Goal: Task Accomplishment & Management: Complete application form

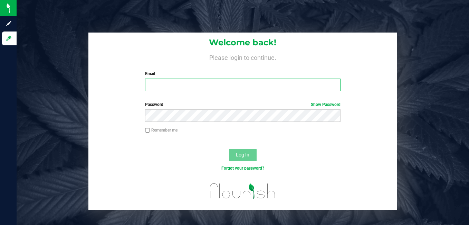
type input "[EMAIL_ADDRESS][DOMAIN_NAME]"
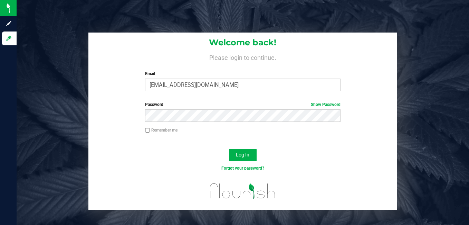
click at [148, 130] on input "Remember me" at bounding box center [147, 130] width 5 height 5
checkbox input "true"
click at [244, 155] on span "Log In" at bounding box center [242, 155] width 13 height 6
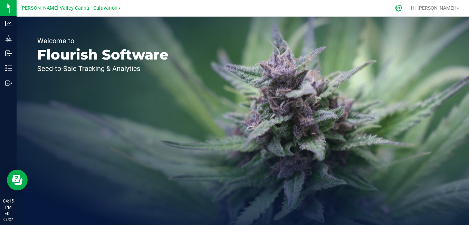
click at [402, 8] on icon at bounding box center [399, 8] width 7 height 7
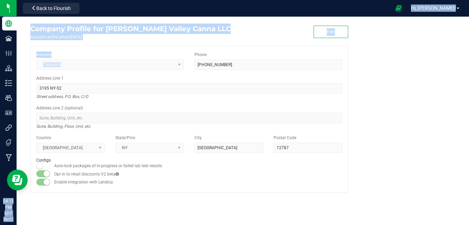
drag, startPoint x: 167, startPoint y: 69, endPoint x: -1, endPoint y: 84, distance: 169.0
click at [0, 84] on html "Company Facilities Configuration Distribution Inventory Users User Roles Integr…" at bounding box center [234, 112] width 469 height 225
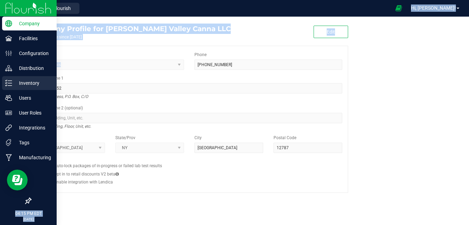
drag, startPoint x: -1, startPoint y: 84, endPoint x: 9, endPoint y: 82, distance: 10.9
click at [9, 82] on icon at bounding box center [8, 82] width 7 height 7
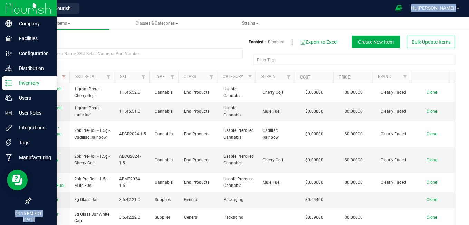
click at [5, 82] on div "Inventory" at bounding box center [29, 83] width 55 height 14
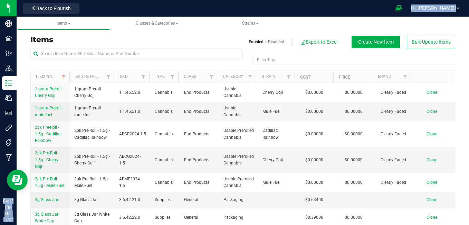
click at [188, 32] on div "Items Enabled Disabled Export to Excel Create New Item Bulk Update Items Filter…" at bounding box center [242, 134] width 425 height 214
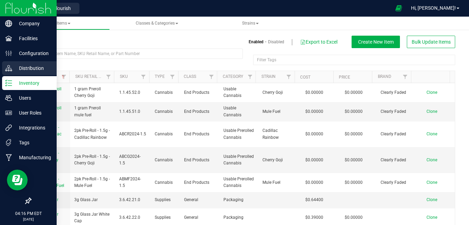
click at [25, 70] on p "Distribution" at bounding box center [32, 68] width 41 height 8
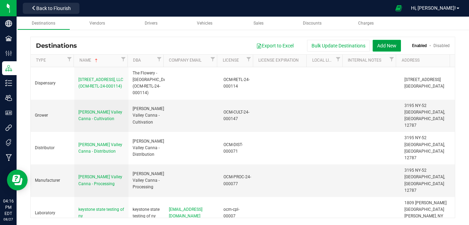
click at [381, 47] on button "Add New" at bounding box center [387, 46] width 28 height 12
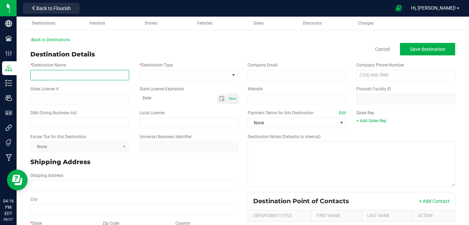
click at [88, 77] on input "* Destination Name" at bounding box center [79, 75] width 99 height 10
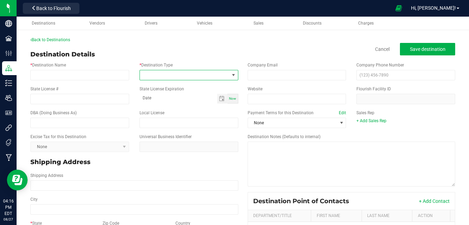
click at [231, 76] on span at bounding box center [234, 75] width 6 height 6
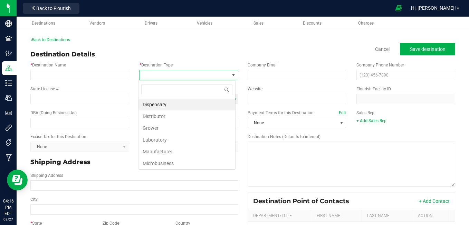
scroll to position [10, 97]
click at [155, 105] on li "Dispensary" at bounding box center [187, 105] width 97 height 12
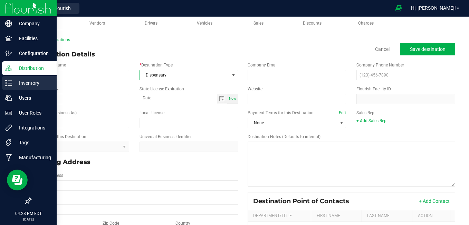
click at [6, 82] on icon at bounding box center [8, 82] width 7 height 7
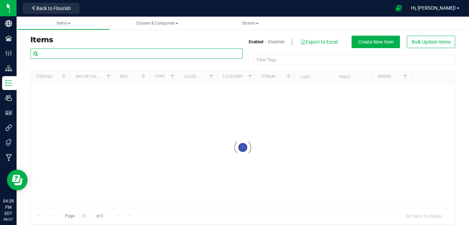
click at [99, 55] on input "text" at bounding box center [136, 53] width 213 height 10
type input "a"
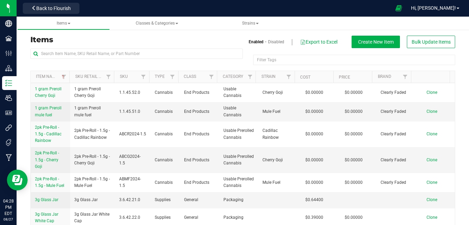
drag, startPoint x: 14, startPoint y: 83, endPoint x: 186, endPoint y: 34, distance: 179.2
click at [186, 34] on div "Items Enabled Disabled Export to Excel Create New Item Bulk Update Items Filter…" at bounding box center [242, 134] width 425 height 214
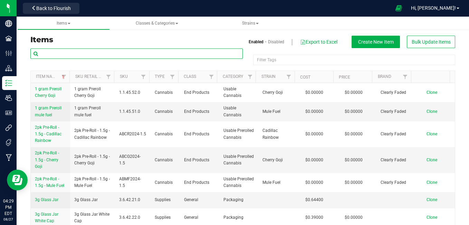
click at [146, 53] on input "text" at bounding box center [136, 53] width 213 height 10
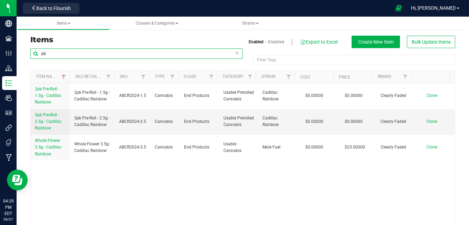
type input "a"
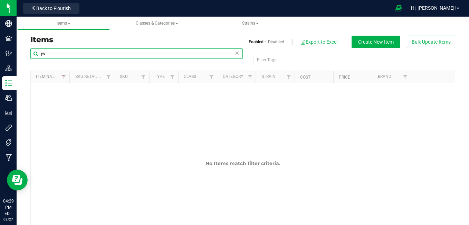
type input "j"
type input "g"
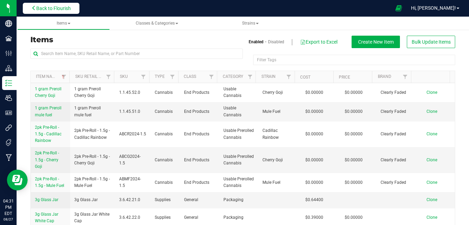
click at [52, 11] on button "Back to Flourish" at bounding box center [51, 8] width 57 height 11
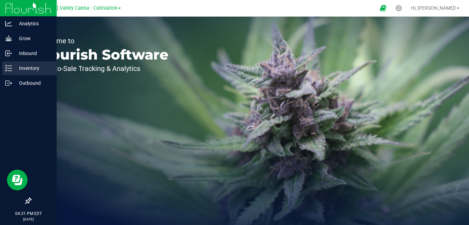
click at [11, 64] on div "Inventory" at bounding box center [29, 68] width 55 height 14
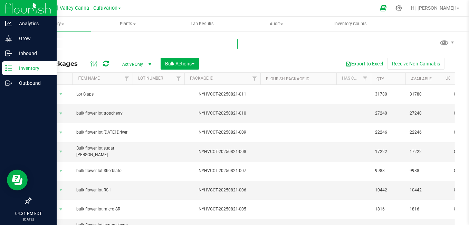
click at [126, 43] on input "text" at bounding box center [133, 44] width 207 height 10
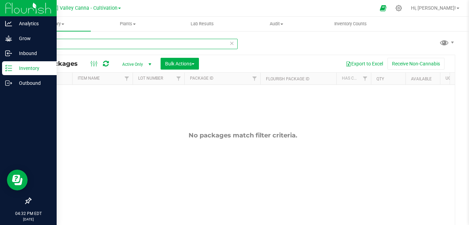
type input "a"
type input "j"
type input "g"
type input "p"
type input "w"
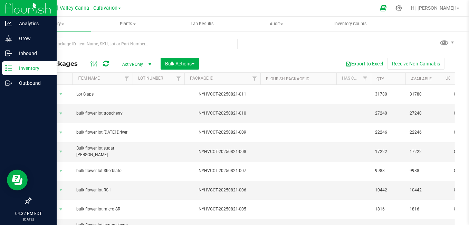
click at [94, 9] on span "[PERSON_NAME] Valley Canna - Cultivation" at bounding box center [68, 8] width 97 height 6
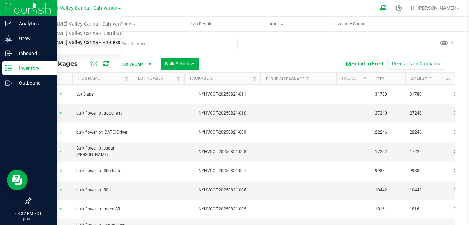
click at [85, 40] on link "[PERSON_NAME] Valley Canna - Processing" at bounding box center [70, 42] width 101 height 9
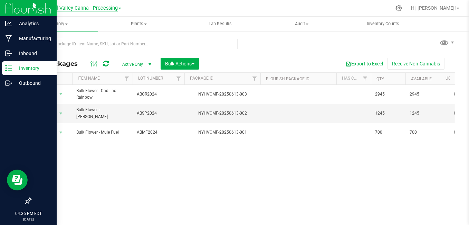
click at [97, 9] on span "[PERSON_NAME] Valley Canna - Processing" at bounding box center [69, 8] width 98 height 6
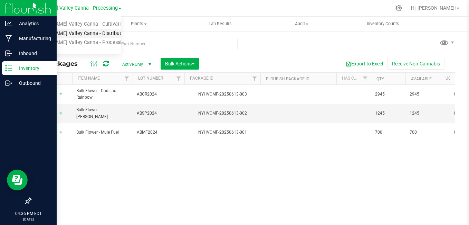
click at [84, 35] on link "[PERSON_NAME] Valley Canna - Distribution" at bounding box center [70, 33] width 101 height 9
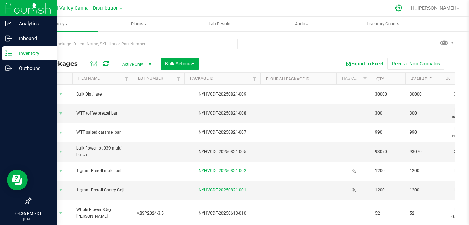
click at [403, 10] on icon at bounding box center [398, 7] width 7 height 7
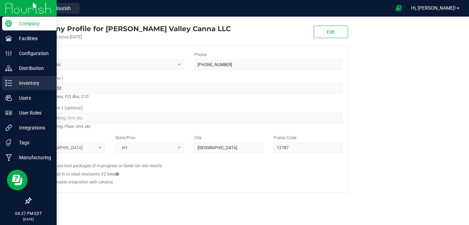
click at [9, 83] on line at bounding box center [10, 83] width 4 height 0
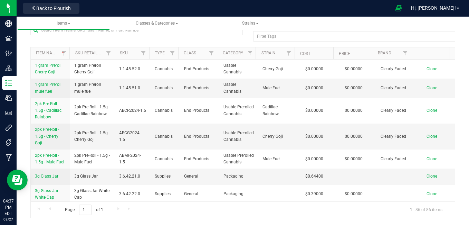
click at [116, 37] on div at bounding box center [136, 33] width 213 height 16
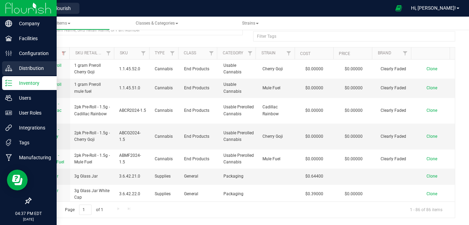
click at [13, 68] on p "Distribution" at bounding box center [32, 68] width 41 height 8
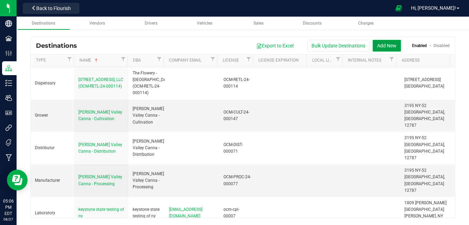
click at [392, 46] on button "Add New" at bounding box center [387, 46] width 28 height 12
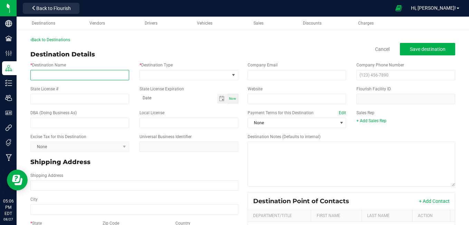
click at [80, 76] on input "* Destination Name" at bounding box center [79, 75] width 99 height 10
type input "Akron Bloom LLC"
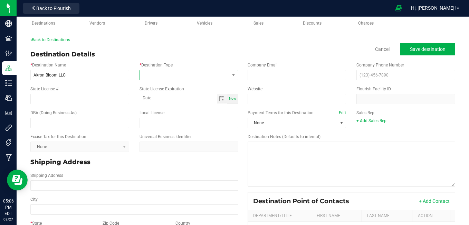
click at [225, 75] on span at bounding box center [185, 75] width 90 height 10
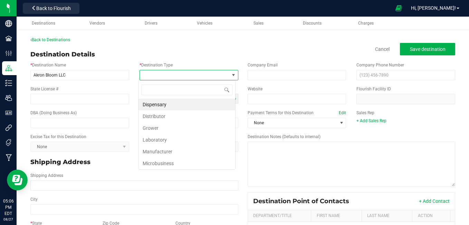
scroll to position [10, 97]
click at [171, 130] on li "Grower" at bounding box center [187, 128] width 97 height 12
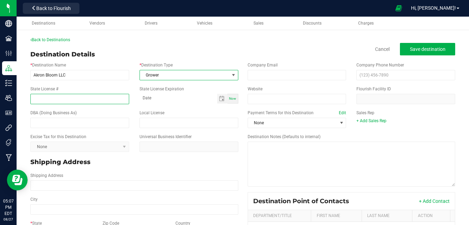
click at [69, 96] on input "State License #" at bounding box center [79, 99] width 99 height 10
type input "OCM-CULT-24-000123"
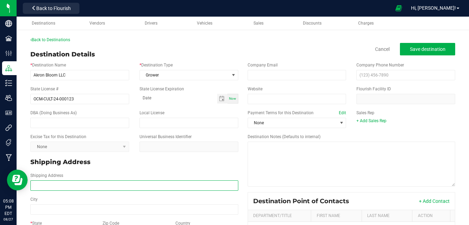
click at [64, 182] on input "Shipping Address" at bounding box center [134, 185] width 208 height 10
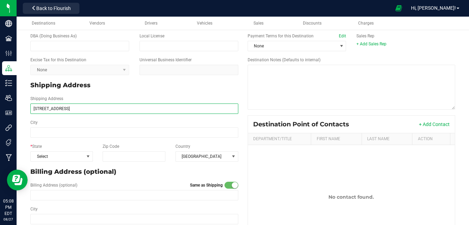
scroll to position [78, 0]
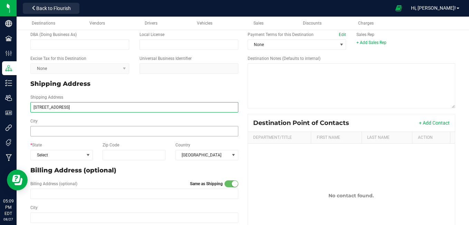
type input "[STREET_ADDRESS]"
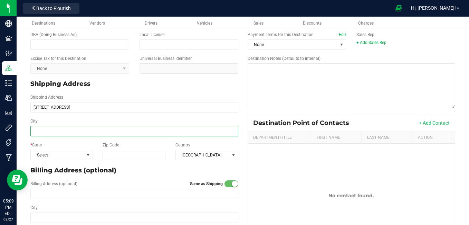
type input "[STREET_ADDRESS]"
click at [70, 129] on input "City" at bounding box center [134, 131] width 208 height 10
type input "Tonawanda"
click at [76, 156] on span "Select" at bounding box center [57, 155] width 53 height 10
type input "Tonawanda"
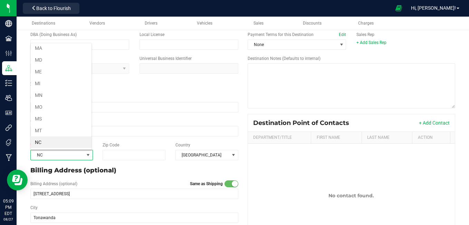
scroll to position [308, 0]
click at [120, 151] on input "Zip Code" at bounding box center [134, 155] width 63 height 10
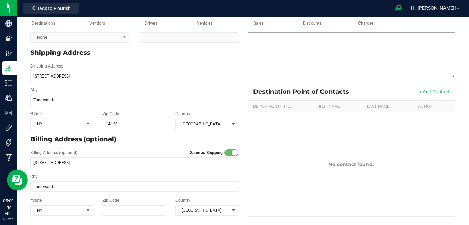
scroll to position [111, 0]
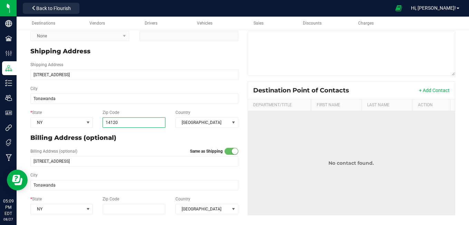
type input "14120"
click at [285, 123] on td "No contact found." at bounding box center [351, 163] width 207 height 104
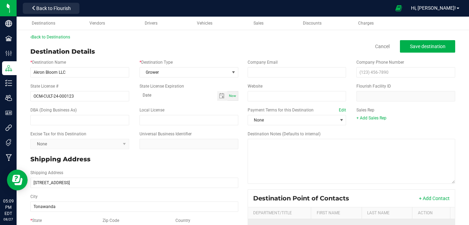
scroll to position [1, 0]
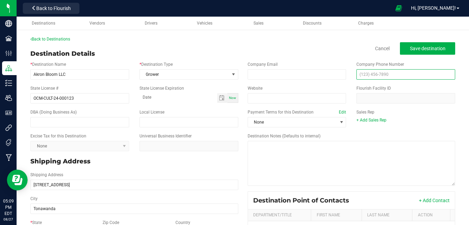
click at [386, 75] on input "text" at bounding box center [406, 74] width 99 height 10
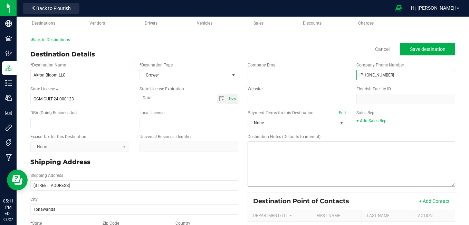
type input "[PHONE_NUMBER]"
click at [327, 160] on textarea "Destination Notes (Defaults to internal)" at bounding box center [352, 163] width 208 height 45
type textarea "7"
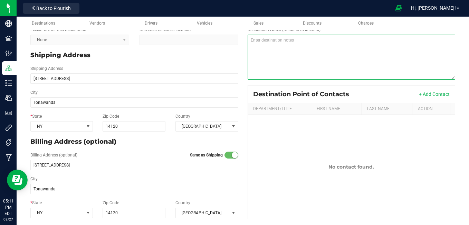
scroll to position [108, 0]
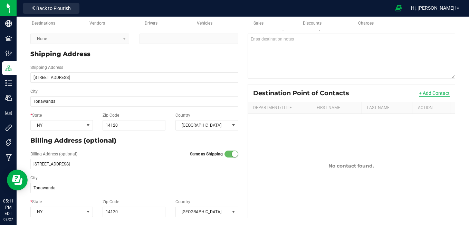
click at [430, 90] on button "+ Add Contact" at bounding box center [434, 93] width 31 height 7
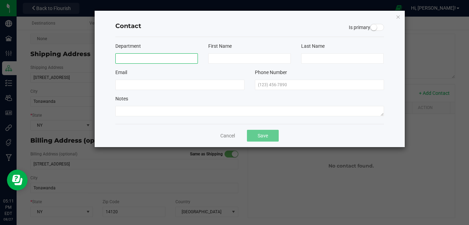
click at [160, 57] on input at bounding box center [156, 58] width 83 height 10
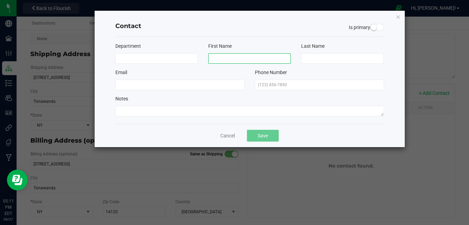
click at [222, 60] on input at bounding box center [249, 58] width 83 height 10
type input "[PERSON_NAME]"
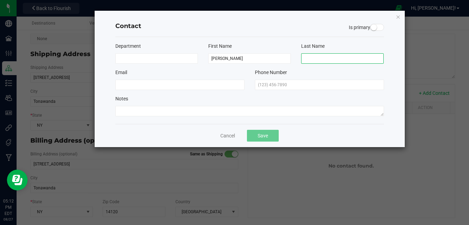
click at [317, 60] on input at bounding box center [342, 58] width 83 height 10
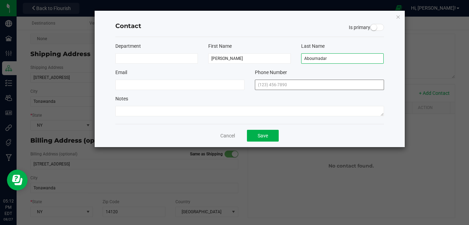
type input "Abournadar"
click at [290, 86] on input "text" at bounding box center [319, 84] width 129 height 10
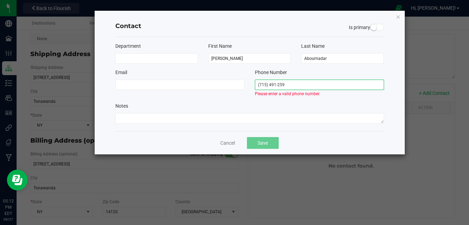
type input "[PHONE_NUMBER]"
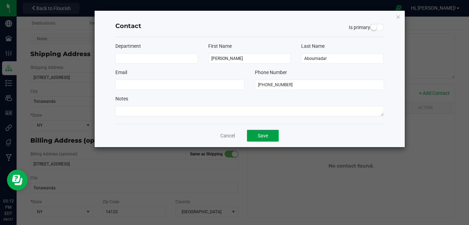
click at [262, 133] on button "Save" at bounding box center [263, 136] width 32 height 12
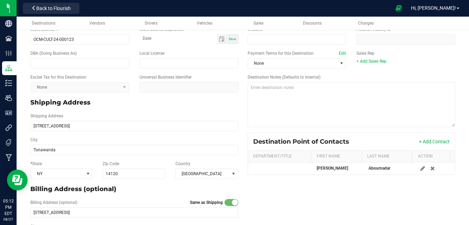
scroll to position [0, 0]
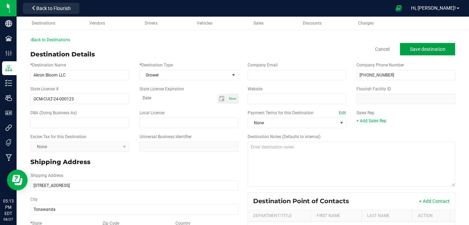
click at [412, 53] on button "Save destination" at bounding box center [427, 49] width 55 height 12
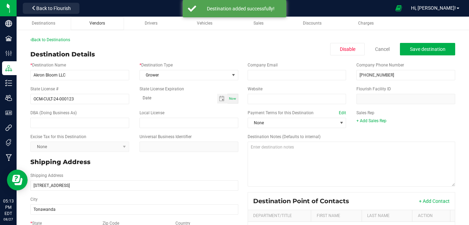
click at [98, 22] on span "Vendors" at bounding box center [98, 23] width 16 height 5
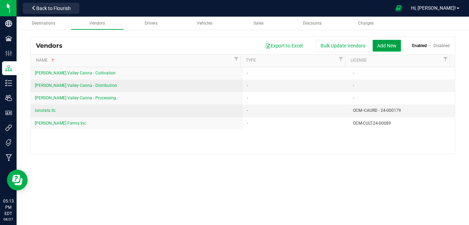
click at [381, 45] on button "Add New" at bounding box center [387, 46] width 28 height 12
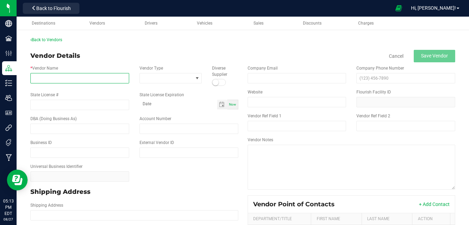
click at [60, 77] on input "* Vendor Name" at bounding box center [79, 78] width 99 height 10
type input "Akron Bloom LLC"
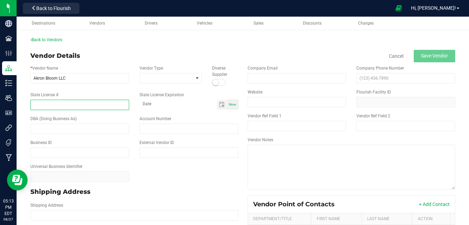
click at [59, 102] on input "State License #" at bounding box center [79, 105] width 99 height 10
type input "OCM-CULT-24-000123"
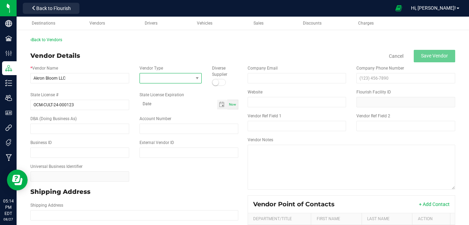
click at [197, 74] on span at bounding box center [197, 78] width 9 height 10
click at [197, 77] on span at bounding box center [198, 78] width 6 height 6
type input "Grower"
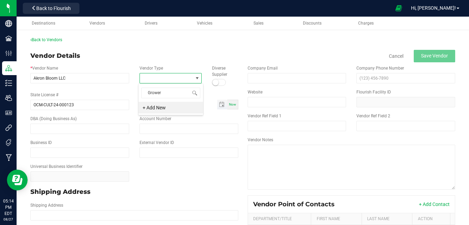
type input "month-day-year"
click at [208, 104] on input "month-day-year" at bounding box center [179, 104] width 78 height 9
click at [195, 81] on span at bounding box center [198, 78] width 6 height 6
click at [152, 106] on li "+ Add New" at bounding box center [171, 108] width 65 height 12
click at [156, 81] on input "text" at bounding box center [164, 78] width 49 height 10
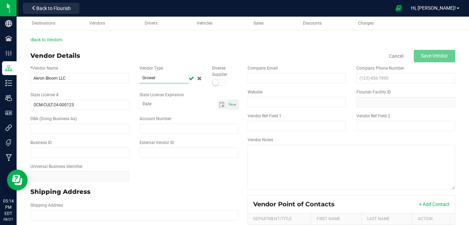
type input "Grower"
click at [189, 78] on icon at bounding box center [192, 78] width 6 height 4
click at [361, 78] on input "text" at bounding box center [406, 78] width 99 height 10
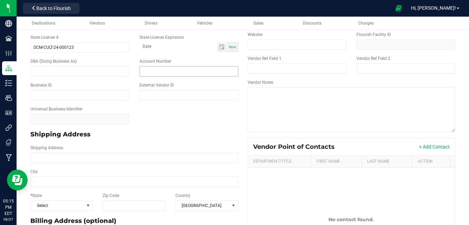
scroll to position [63, 0]
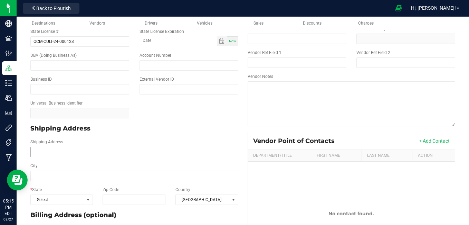
type input "[PHONE_NUMBER]"
click at [66, 154] on input "Shipping Address" at bounding box center [134, 152] width 208 height 10
type input "[STREET_ADDRESS]"
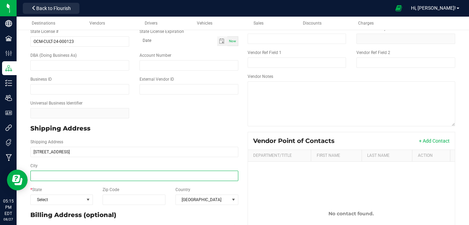
type input "[STREET_ADDRESS]"
click at [63, 177] on input "City" at bounding box center [134, 175] width 208 height 10
type input "tonawanda"
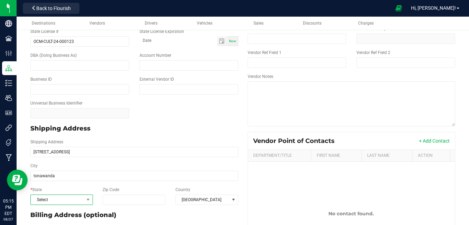
type input "tonawanda"
click at [65, 195] on span "Select" at bounding box center [57, 200] width 53 height 10
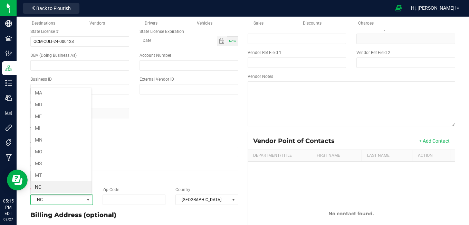
scroll to position [308, 0]
click at [146, 202] on input "Zip Code" at bounding box center [134, 199] width 63 height 10
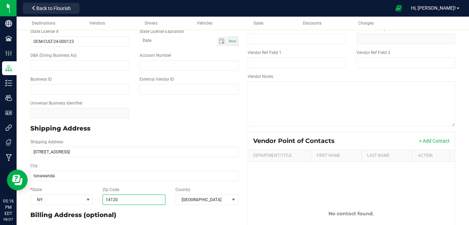
type input "14120"
click at [238, 156] on div "Shipping Address [STREET_ADDRESS]" at bounding box center [134, 148] width 218 height 18
click at [423, 138] on button "+ Add Contact" at bounding box center [434, 140] width 31 height 7
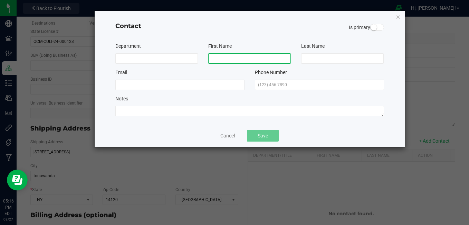
click at [238, 58] on input at bounding box center [249, 58] width 83 height 10
type input "[PERSON_NAME]"
type input "Abournadar"
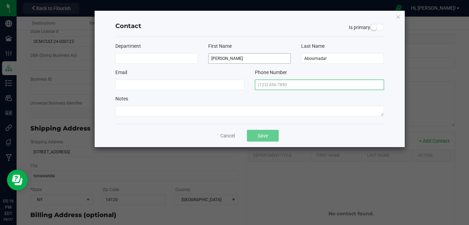
type input "[PHONE_NUMBER]"
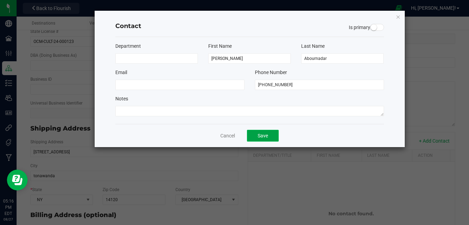
click at [264, 134] on button "Save" at bounding box center [263, 136] width 32 height 12
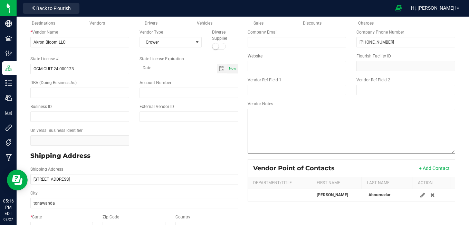
scroll to position [0, 0]
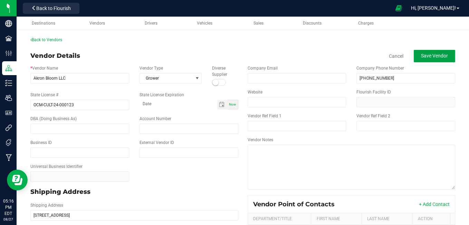
click at [429, 60] on button "Save Vendor" at bounding box center [434, 56] width 41 height 12
click at [421, 53] on span "Save Vendor" at bounding box center [434, 56] width 27 height 6
click at [49, 26] on div "Destinations" at bounding box center [44, 23] width 42 height 6
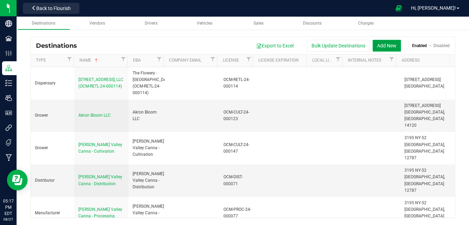
click at [382, 47] on button "Add New" at bounding box center [387, 46] width 28 height 12
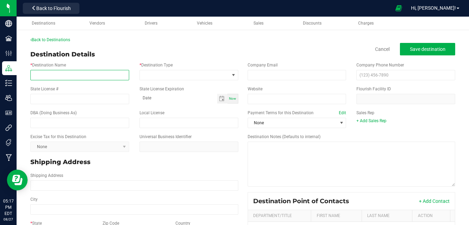
click at [69, 77] on input "* Destination Name" at bounding box center [79, 75] width 99 height 10
type input "t"
type input "The Flo"
click at [47, 40] on link "Back to Destinations" at bounding box center [50, 39] width 40 height 5
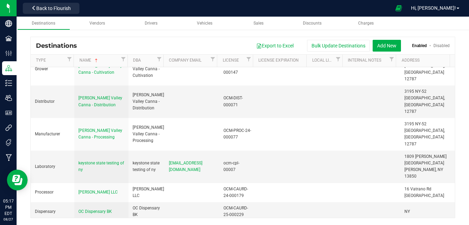
scroll to position [80, 0]
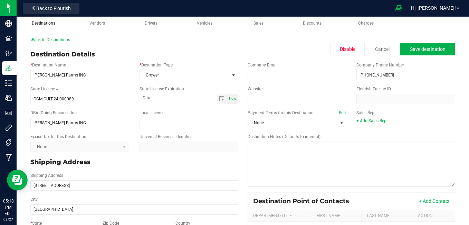
click at [40, 21] on span "Destinations" at bounding box center [44, 23] width 24 height 5
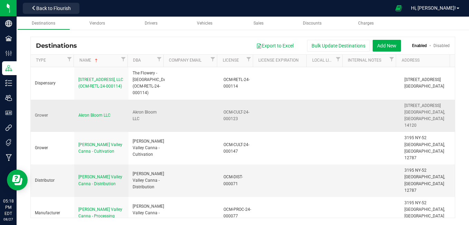
click at [101, 112] on div "Akron Bloom LLC" at bounding box center [101, 115] width 46 height 7
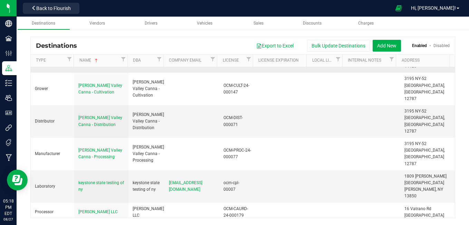
scroll to position [80, 0]
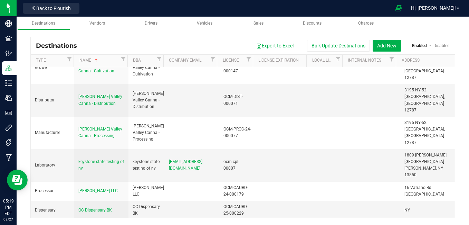
click at [86, 223] on span "The Flowery - [GEOGRAPHIC_DATA]" at bounding box center [98, 228] width 40 height 11
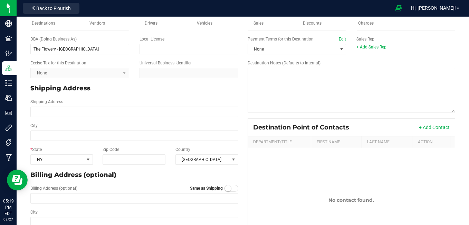
scroll to position [74, 0]
click at [71, 110] on input "Shipping Address" at bounding box center [134, 111] width 208 height 10
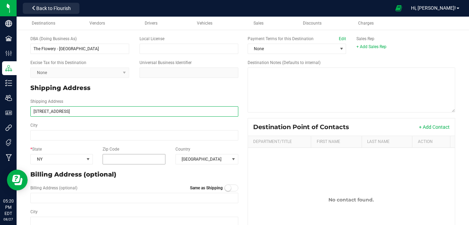
type input "[STREET_ADDRESS]"
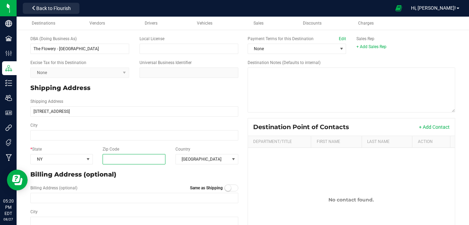
click at [122, 162] on input "Zip Code" at bounding box center [134, 159] width 63 height 10
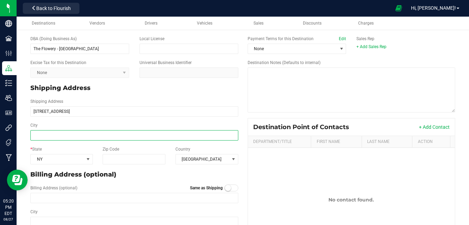
click at [75, 140] on input "City" at bounding box center [134, 135] width 208 height 10
type input "n"
type input "[US_STATE]"
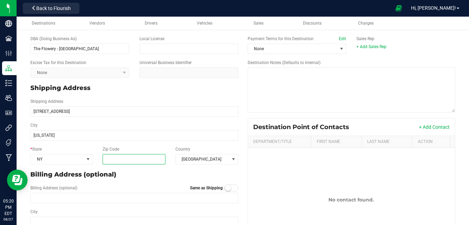
click at [139, 161] on input "Zip Code" at bounding box center [134, 159] width 63 height 10
type input "10003"
click at [227, 122] on div "City [US_STATE]" at bounding box center [134, 131] width 218 height 18
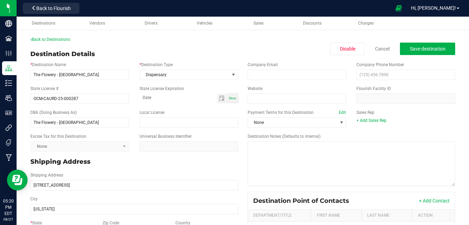
scroll to position [0, 0]
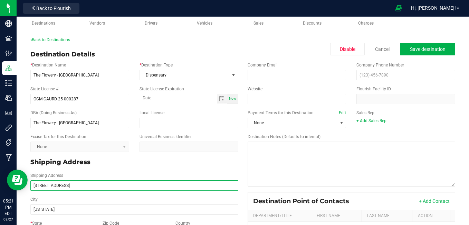
click at [54, 185] on input "[STREET_ADDRESS]" at bounding box center [134, 185] width 208 height 10
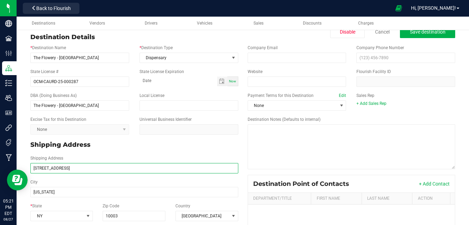
scroll to position [19, 0]
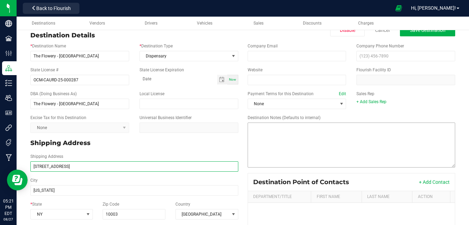
type input "[STREET_ADDRESS]"
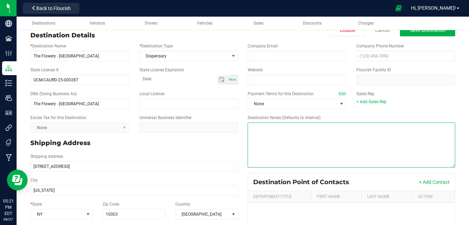
click at [282, 150] on textarea "Destination Notes (Defaults to internal)" at bounding box center [352, 144] width 208 height 45
type textarea "Google maps [STREET_ADDRESS] [GEOGRAPHIC_DATA] to [STREET_ADDRESS]"
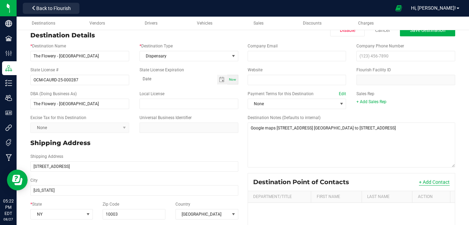
click at [437, 181] on button "+ Add Contact" at bounding box center [434, 181] width 31 height 7
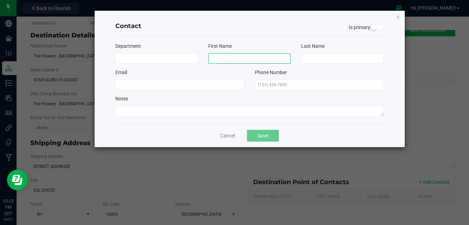
click at [231, 57] on input at bounding box center [249, 58] width 83 height 10
click at [396, 20] on icon "button" at bounding box center [398, 16] width 5 height 8
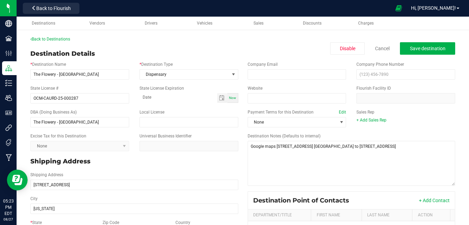
scroll to position [0, 0]
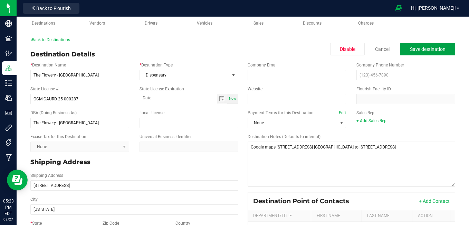
click at [410, 47] on span "Save destination" at bounding box center [428, 49] width 36 height 6
click at [61, 41] on link "Back to Destinations" at bounding box center [50, 39] width 40 height 5
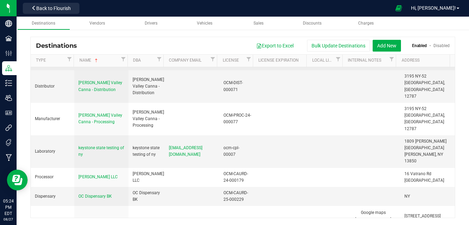
scroll to position [95, 0]
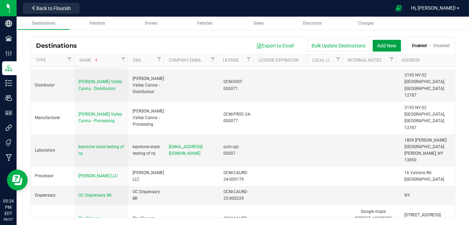
click at [394, 42] on button "Add New" at bounding box center [387, 46] width 28 height 12
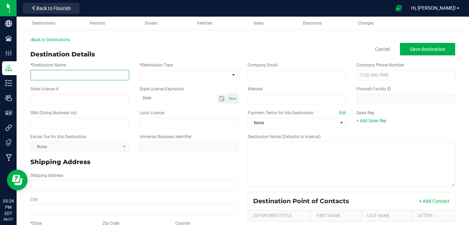
click at [73, 79] on input "* Destination Name" at bounding box center [79, 75] width 99 height 10
type input "Emerald Dispensary"
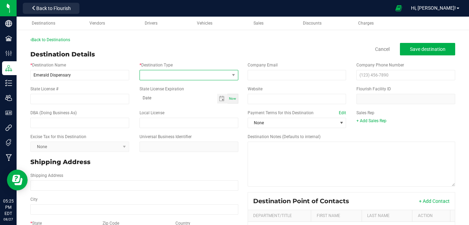
click at [161, 72] on span at bounding box center [185, 75] width 90 height 10
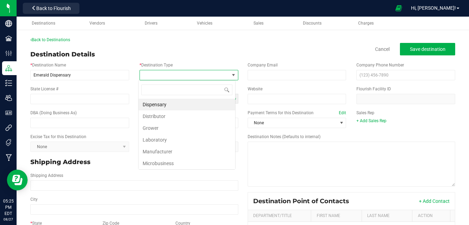
scroll to position [10, 97]
click at [159, 106] on li "Dispensary" at bounding box center [187, 105] width 97 height 12
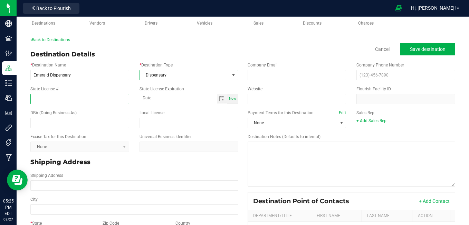
click at [97, 101] on input "State License #" at bounding box center [79, 99] width 99 height 10
type input "OCM-CAURD-24-000057"
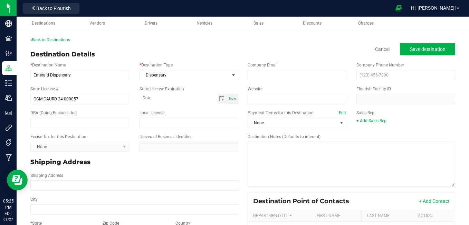
click at [379, 68] on div "Company Phone Number" at bounding box center [406, 71] width 109 height 18
click at [378, 74] on input "text" at bounding box center [406, 75] width 99 height 10
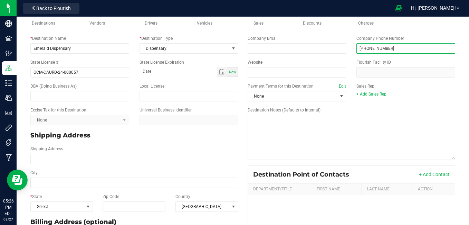
scroll to position [27, 0]
type input "[PHONE_NUMBER]"
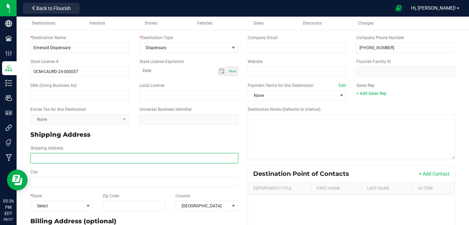
click at [59, 160] on input "Shipping Address" at bounding box center [134, 158] width 208 height 10
type input "[STREET_ADDRESS]"
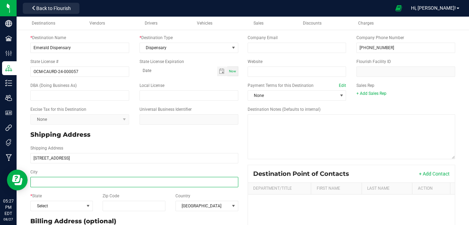
click at [57, 180] on input "City" at bounding box center [134, 182] width 208 height 10
type input "[STREET_ADDRESS]"
type input "[GEOGRAPHIC_DATA]"
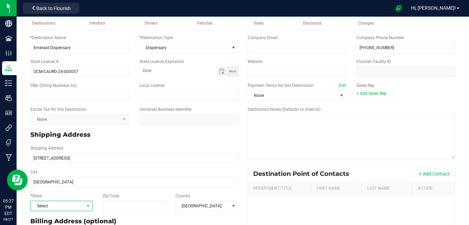
type input "[GEOGRAPHIC_DATA]"
click at [54, 206] on span "Select" at bounding box center [57, 206] width 53 height 10
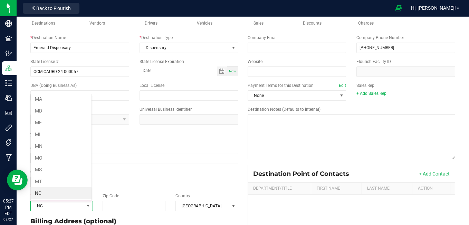
scroll to position [308, 0]
click at [109, 206] on input "Zip Code" at bounding box center [134, 205] width 63 height 10
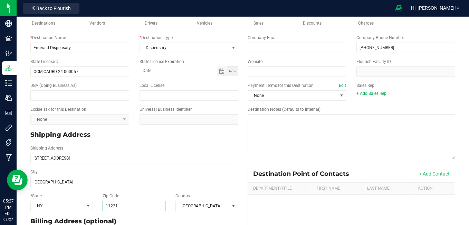
type input "11221"
click at [236, 165] on div "Shipping Address [STREET_ADDRESS]" at bounding box center [134, 154] width 218 height 24
type input "11221"
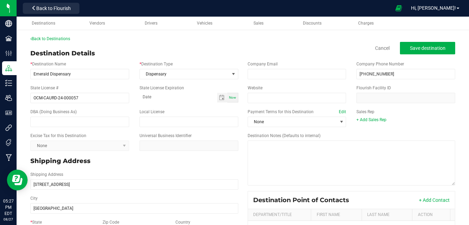
scroll to position [0, 0]
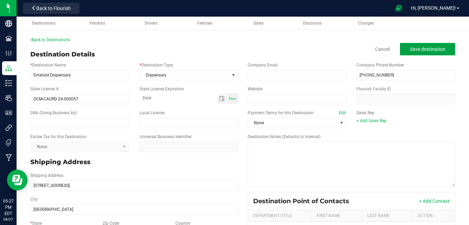
drag, startPoint x: 411, startPoint y: 55, endPoint x: 408, endPoint y: 48, distance: 7.4
click at [410, 48] on span "Save destination" at bounding box center [428, 49] width 36 height 6
click at [271, 45] on div "Back to Destinations Destination Details Disable Cancel Save destination * Dest…" at bounding box center [242, 183] width 425 height 292
click at [45, 25] on span "Destinations" at bounding box center [44, 23] width 24 height 5
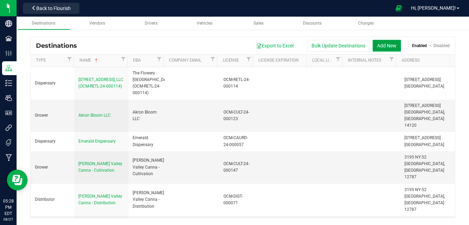
click at [380, 47] on button "Add New" at bounding box center [387, 46] width 28 height 12
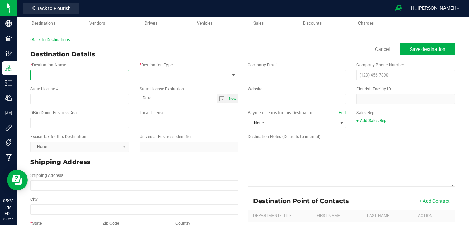
click at [65, 75] on input "* Destination Name" at bounding box center [79, 75] width 99 height 10
click at [90, 76] on input "The Flowery - [GEOGRAPHIC_DATA]" at bounding box center [79, 75] width 99 height 10
type input "The Flowery - [GEOGRAPHIC_DATA]"
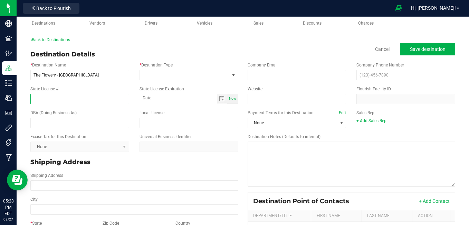
click at [76, 99] on input "State License #" at bounding box center [79, 99] width 99 height 10
type input "OCM-CAURD-24-000057"
type input "month-day-year"
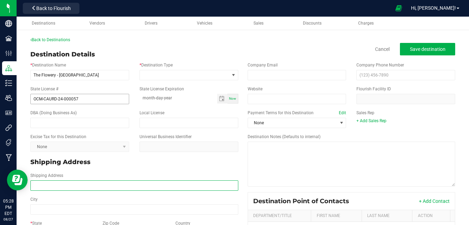
type input "[STREET_ADDRESS]"
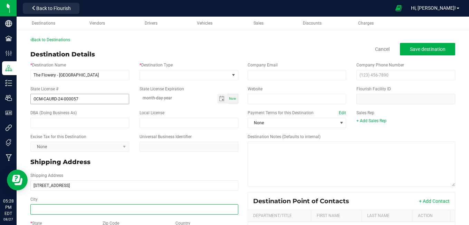
type input "[GEOGRAPHIC_DATA]"
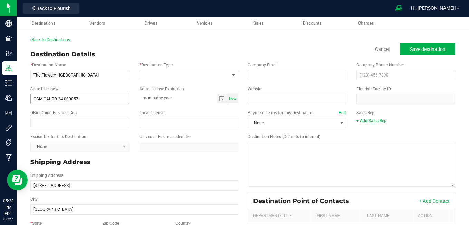
type input "11221"
type input "month-day-year"
type input "[STREET_ADDRESS]"
type input "[GEOGRAPHIC_DATA]"
click at [82, 97] on input "OCM-CAURD-24-000057" at bounding box center [79, 99] width 99 height 10
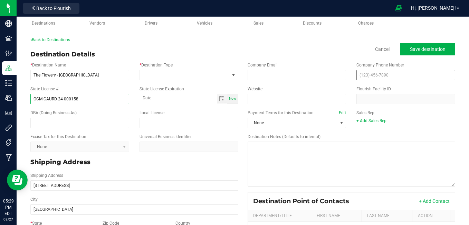
type input "OCM-CAURD-24-000158"
click at [358, 77] on input "text" at bounding box center [406, 75] width 99 height 10
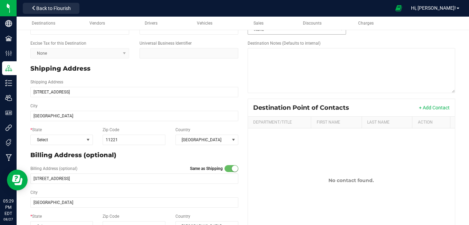
scroll to position [95, 0]
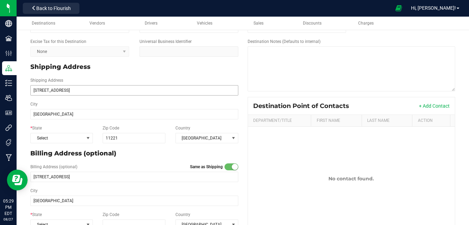
type input "[PHONE_NUMBER]"
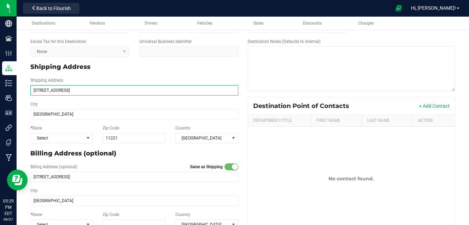
click at [142, 88] on input "[STREET_ADDRESS]" at bounding box center [134, 90] width 208 height 10
type input "8"
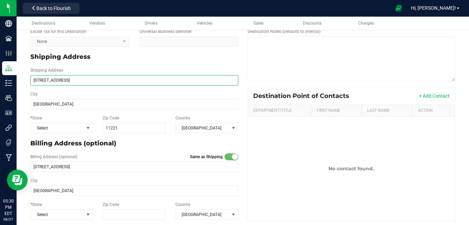
scroll to position [111, 0]
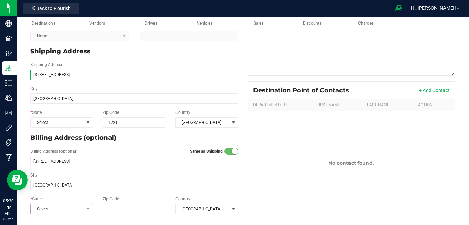
type input "[STREET_ADDRESS]"
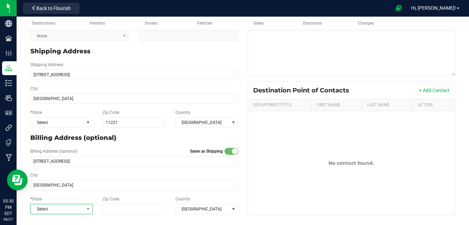
type input "[STREET_ADDRESS]"
click at [60, 206] on span "Select" at bounding box center [57, 209] width 53 height 10
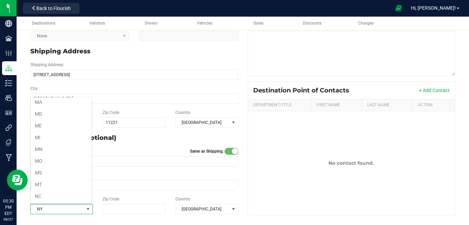
scroll to position [308, 0]
click at [116, 210] on input "Zip Code" at bounding box center [134, 209] width 63 height 10
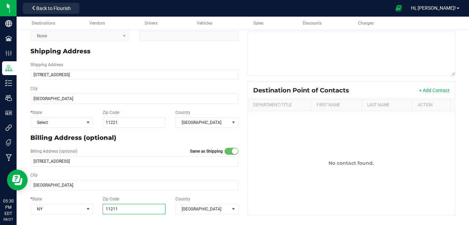
type input "11211"
click at [243, 116] on div "Destination Point of Contacts + Add Contact Department/Title First Name Last Na…" at bounding box center [352, 148] width 218 height 134
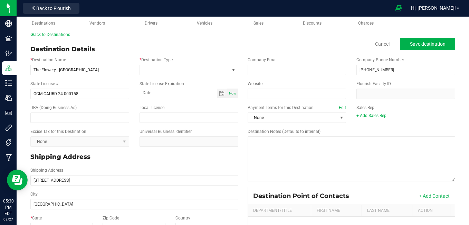
scroll to position [0, 0]
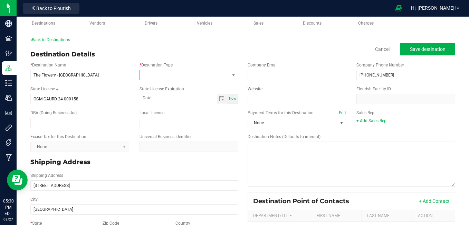
click at [207, 74] on span at bounding box center [185, 75] width 90 height 10
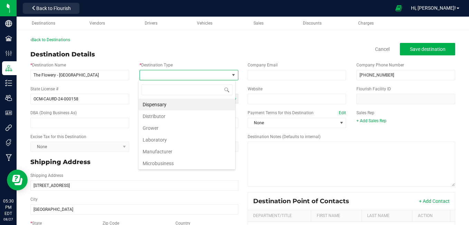
scroll to position [10, 97]
click at [158, 105] on li "Dispensary" at bounding box center [187, 105] width 97 height 12
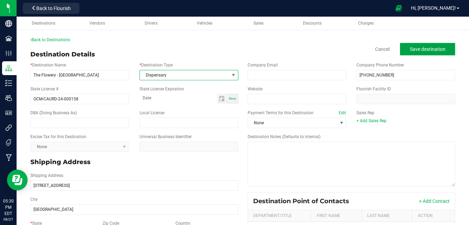
click at [415, 47] on span "Save destination" at bounding box center [428, 49] width 36 height 6
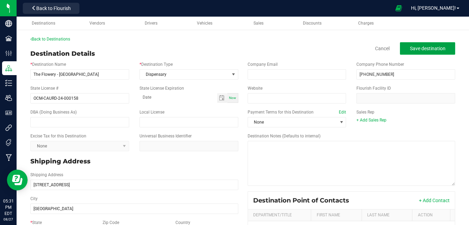
scroll to position [0, 0]
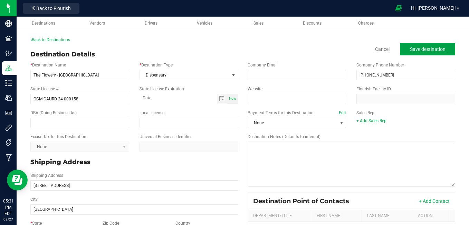
click at [412, 49] on span "Save destination" at bounding box center [428, 49] width 36 height 6
click at [74, 75] on input "The Flowery - [GEOGRAPHIC_DATA]" at bounding box center [79, 75] width 99 height 10
click at [184, 74] on span "Dispensary" at bounding box center [185, 75] width 90 height 10
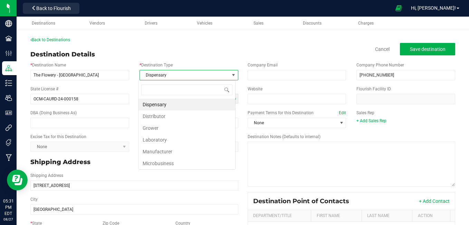
scroll to position [10, 97]
click at [158, 106] on li "Dispensary" at bounding box center [187, 105] width 97 height 12
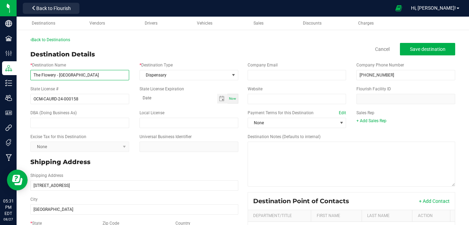
click at [88, 78] on input "The Flowery - [GEOGRAPHIC_DATA]" at bounding box center [79, 75] width 99 height 10
click at [103, 40] on div "Back to Destinations" at bounding box center [242, 40] width 425 height 6
click at [417, 41] on div "Back to Destinations" at bounding box center [242, 40] width 425 height 6
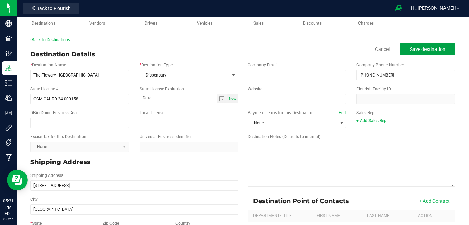
click at [414, 49] on span "Save destination" at bounding box center [428, 49] width 36 height 6
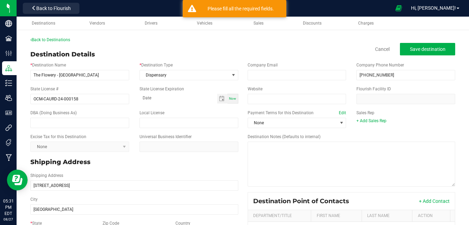
click at [229, 96] on span "Now" at bounding box center [232, 98] width 7 height 4
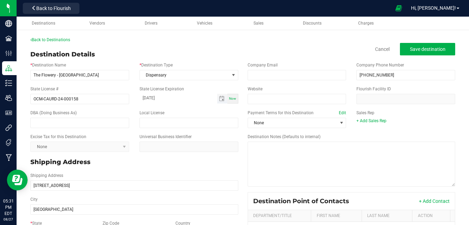
click at [207, 97] on input "[DATE]" at bounding box center [179, 98] width 78 height 9
type input "month-day-year"
click at [243, 145] on div "Destination Notes (Defaults to internal)" at bounding box center [352, 159] width 218 height 53
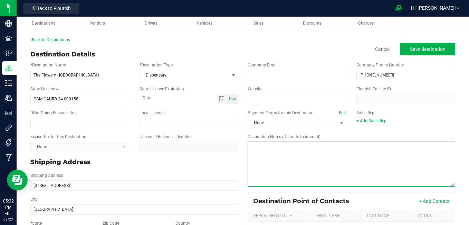
drag, startPoint x: 275, startPoint y: 161, endPoint x: 267, endPoint y: 164, distance: 8.5
click at [267, 164] on textarea "Destination Notes (Defaults to internal)" at bounding box center [352, 163] width 208 height 45
type textarea "Google maps [STREET_ADDRESS] [GEOGRAPHIC_DATA] to [STREET_ADDRESS]"
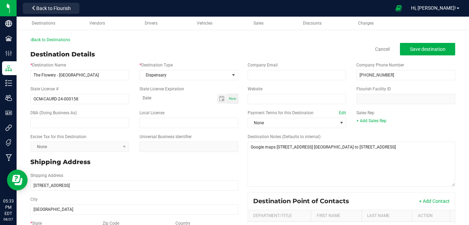
click at [239, 142] on div "Universal Business Identifier" at bounding box center [188, 142] width 109 height 18
click at [243, 138] on div "Destination Notes (Defaults to internal)" at bounding box center [352, 159] width 218 height 53
click at [88, 75] on input "The Flowery - [GEOGRAPHIC_DATA]" at bounding box center [79, 75] width 99 height 10
type input "month-day-year"
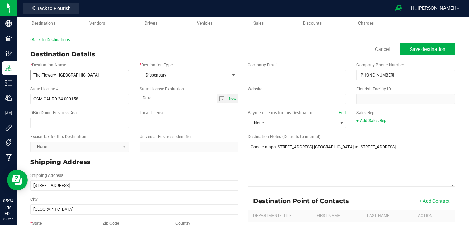
scroll to position [111, 0]
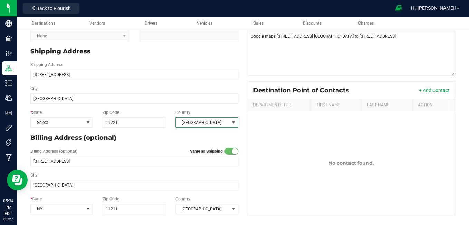
type input "11221"
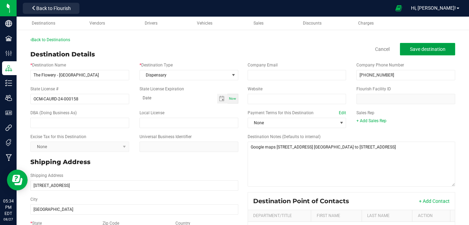
click at [417, 51] on span "Save destination" at bounding box center [428, 49] width 36 height 6
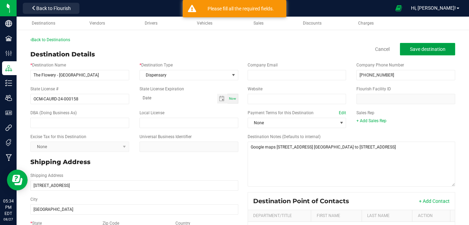
click at [417, 51] on span "Save destination" at bounding box center [428, 49] width 36 height 6
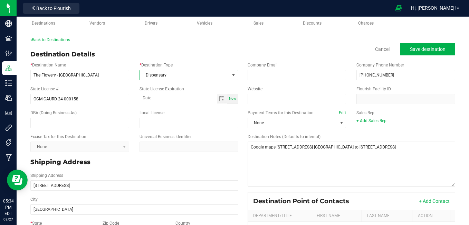
click at [231, 74] on span at bounding box center [234, 75] width 6 height 6
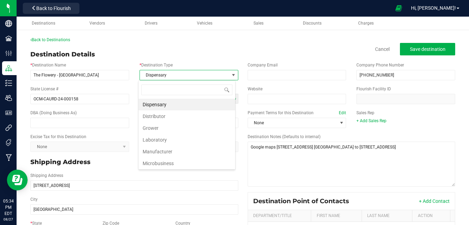
scroll to position [10, 97]
click at [176, 116] on li "Distributor" at bounding box center [187, 116] width 97 height 12
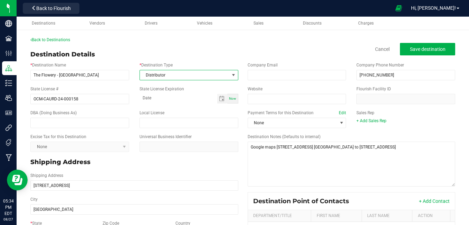
click at [232, 74] on span at bounding box center [234, 75] width 6 height 6
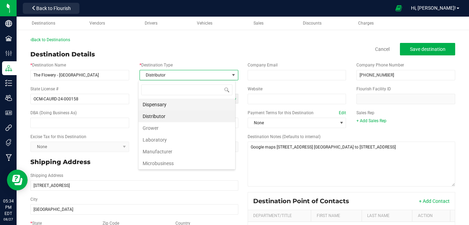
click at [155, 102] on li "Dispensary" at bounding box center [187, 105] width 97 height 12
click at [155, 102] on input at bounding box center [179, 98] width 78 height 9
type input "month-day-year"
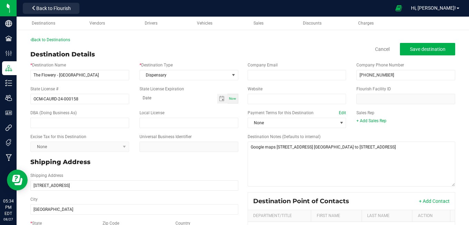
click at [83, 68] on div "* Destination Name The Flowery - [GEOGRAPHIC_DATA]" at bounding box center [79, 71] width 109 height 18
click at [83, 72] on input "The Flowery - [GEOGRAPHIC_DATA]" at bounding box center [79, 75] width 99 height 10
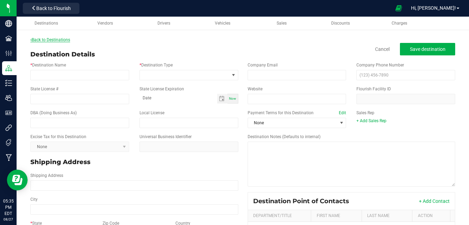
click at [60, 40] on link "Back to Destinations" at bounding box center [50, 39] width 40 height 5
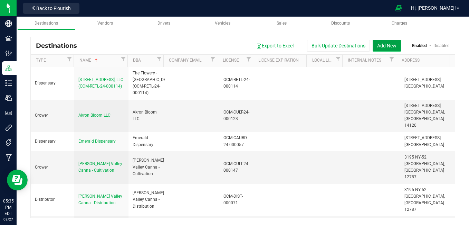
click at [381, 45] on button "Add New" at bounding box center [387, 46] width 28 height 12
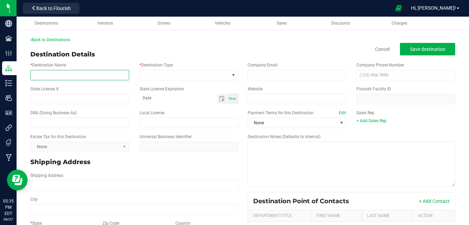
click at [89, 78] on input "* Destination Name" at bounding box center [79, 75] width 99 height 10
click at [82, 76] on input "* Destination Name" at bounding box center [79, 75] width 99 height 10
type input "The Flowery - [GEOGRAPHIC_DATA]"
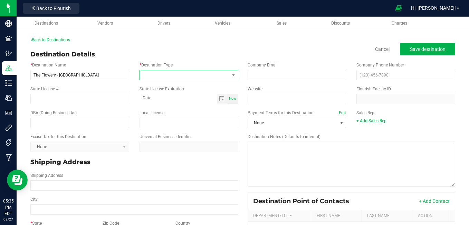
click at [178, 76] on span at bounding box center [185, 75] width 90 height 10
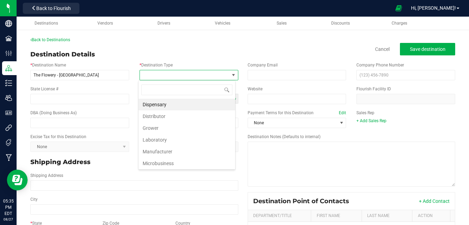
scroll to position [10, 97]
click at [158, 108] on li "Dispensary" at bounding box center [187, 105] width 97 height 12
click at [158, 108] on div "DBA (Doing Business As) Local License" at bounding box center [134, 119] width 218 height 24
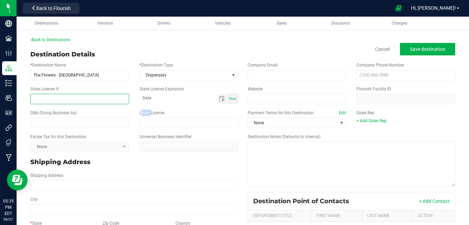
click at [127, 94] on input "State License #" at bounding box center [79, 99] width 99 height 10
type input "OCM-CAURD-24-000158"
click at [99, 115] on div "DBA (Doing Business As)" at bounding box center [79, 119] width 109 height 18
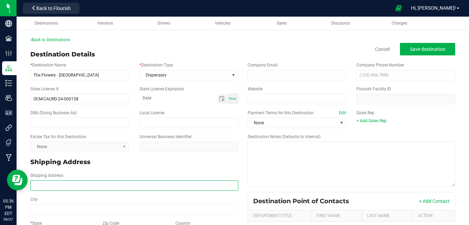
click at [97, 188] on input "Shipping Address" at bounding box center [134, 185] width 208 height 10
click at [96, 188] on input "692" at bounding box center [134, 185] width 208 height 10
type input "[STREET_ADDRESS]"
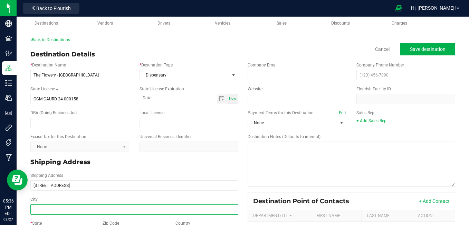
type input "[STREET_ADDRESS]"
click at [87, 210] on input "City" at bounding box center [134, 209] width 208 height 10
type input "[GEOGRAPHIC_DATA]"
type input "month-day-year"
type input "11221"
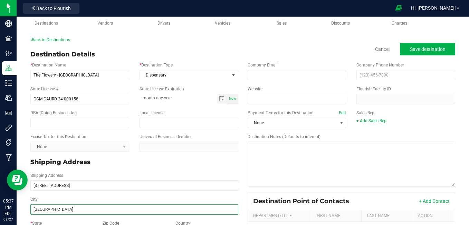
type input "month-day-year"
type input "[GEOGRAPHIC_DATA]"
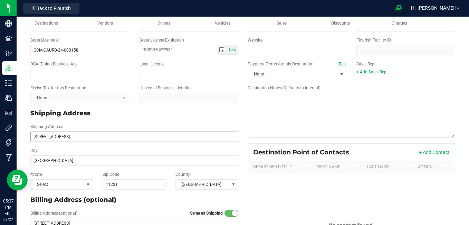
scroll to position [63, 0]
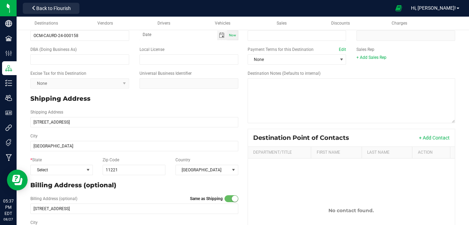
click at [243, 146] on div "Destination Point of Contacts + Add Contact Department/Title First Name Last Na…" at bounding box center [352, 196] width 218 height 134
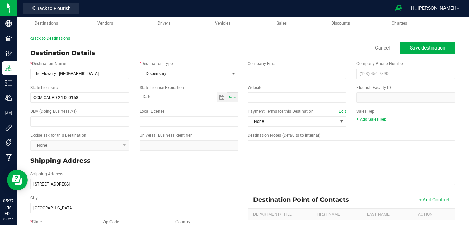
scroll to position [0, 0]
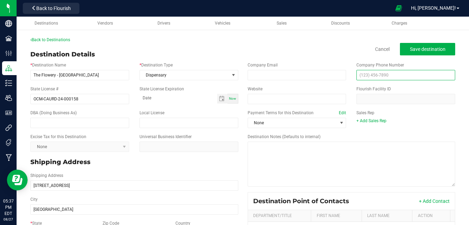
click at [370, 75] on input "text" at bounding box center [406, 75] width 99 height 10
type input "[PHONE_NUMBER]"
click at [410, 50] on span "Save destination" at bounding box center [428, 49] width 36 height 6
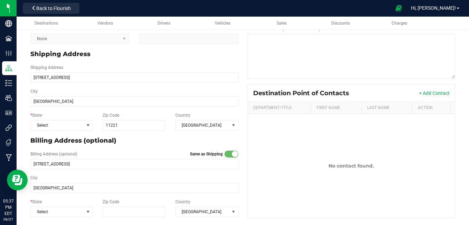
scroll to position [111, 0]
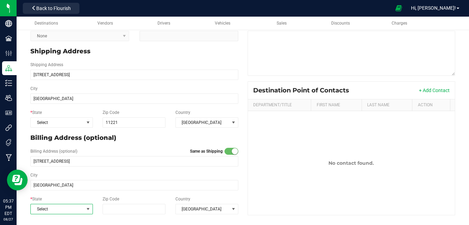
click at [86, 210] on span at bounding box center [88, 209] width 6 height 6
click at [108, 207] on input "Zip Code" at bounding box center [134, 209] width 63 height 10
type input "11211"
click at [244, 177] on div "Destination Point of Contacts + Add Contact Department/Title First Name Last Na…" at bounding box center [352, 148] width 218 height 134
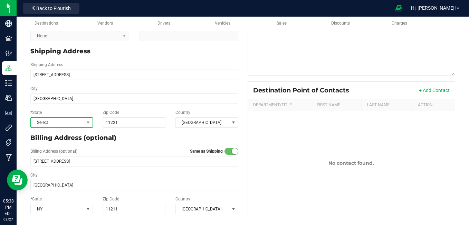
click at [73, 122] on span "Select" at bounding box center [57, 123] width 53 height 10
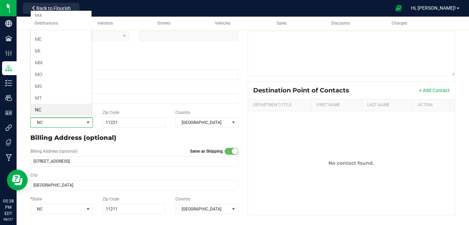
scroll to position [308, 0]
click at [138, 140] on p "Billing Address (optional)" at bounding box center [134, 137] width 208 height 9
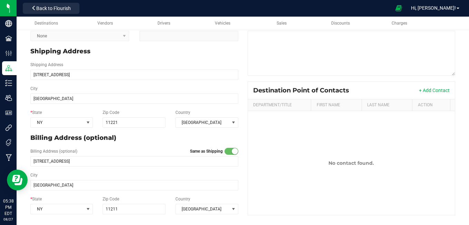
scroll to position [0, 0]
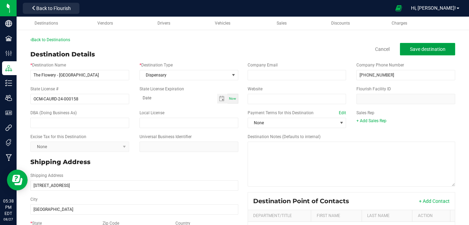
click at [410, 46] on span "Save destination" at bounding box center [428, 49] width 36 height 6
click at [65, 41] on link "Back to Destinations" at bounding box center [50, 39] width 40 height 5
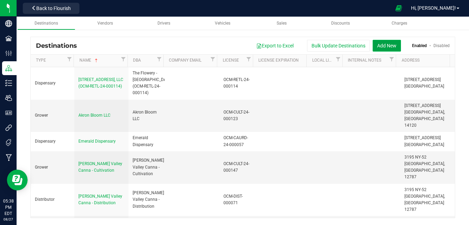
click at [389, 45] on button "Add New" at bounding box center [387, 46] width 28 height 12
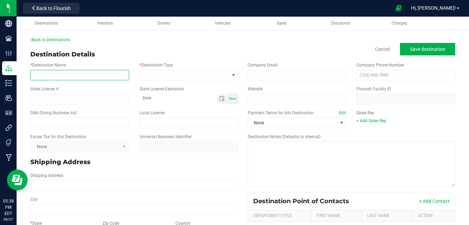
click at [99, 76] on input "* Destination Name" at bounding box center [79, 75] width 99 height 10
type input "Bud and Honey Dispensary"
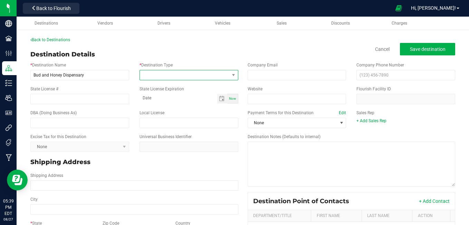
click at [156, 73] on span at bounding box center [185, 75] width 90 height 10
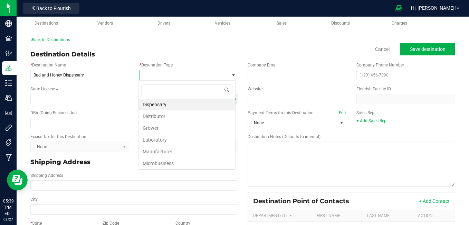
scroll to position [10, 97]
click at [151, 102] on li "Dispensary" at bounding box center [187, 105] width 97 height 12
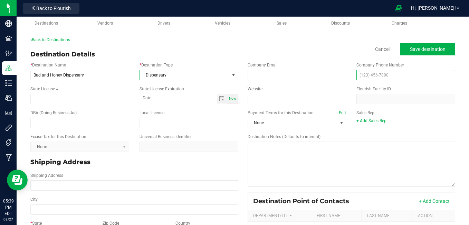
click at [375, 72] on input "text" at bounding box center [406, 75] width 99 height 10
type input "(917) 292-0233"
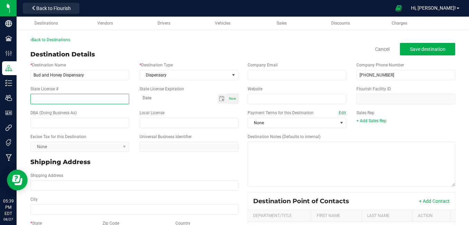
click at [95, 99] on input "State License #" at bounding box center [79, 99] width 99 height 10
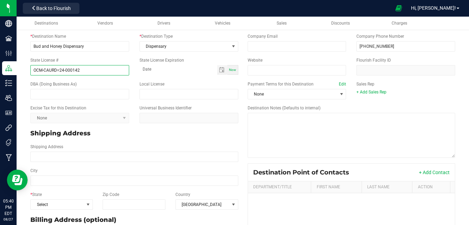
scroll to position [53, 0]
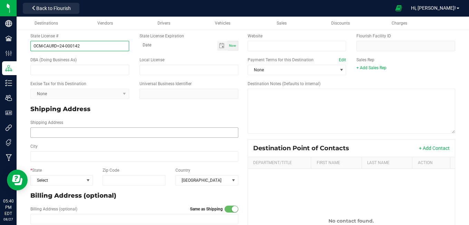
type input "OCM-CAURD=24-000142"
click at [102, 132] on input "Shipping Address" at bounding box center [134, 132] width 208 height 10
type input "241 5th ave"
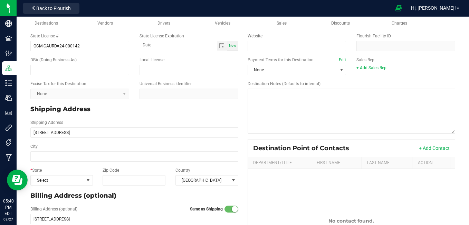
click at [86, 162] on div "City" at bounding box center [134, 152] width 218 height 24
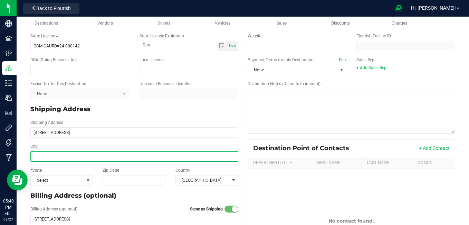
click at [86, 155] on input "City" at bounding box center [134, 156] width 208 height 10
type input "new york"
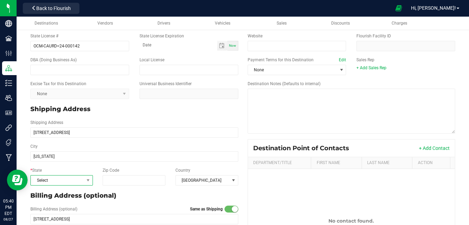
type input "new york"
click at [66, 180] on span "Select" at bounding box center [57, 180] width 53 height 10
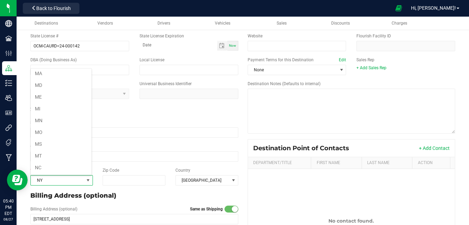
scroll to position [308, 0]
click at [114, 180] on input "Zip Code" at bounding box center [134, 180] width 63 height 10
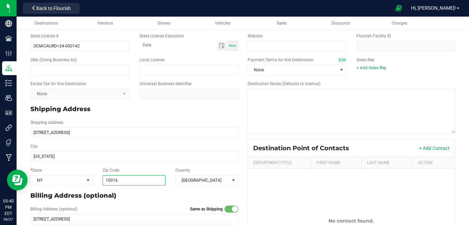
scroll to position [111, 0]
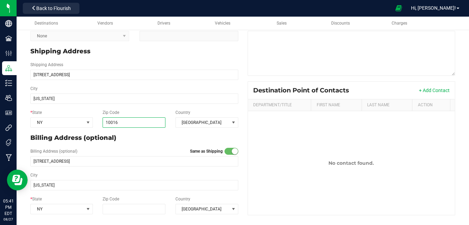
type input "10016"
click at [243, 119] on div "Destination Point of Contacts + Add Contact Department/Title First Name Last Na…" at bounding box center [352, 148] width 218 height 134
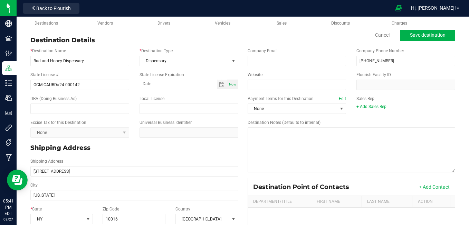
scroll to position [0, 0]
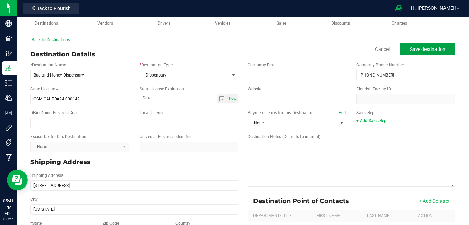
click at [415, 53] on button "Save destination" at bounding box center [427, 49] width 55 height 12
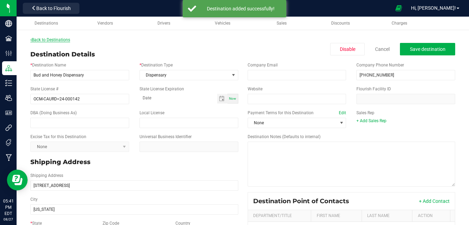
click at [60, 40] on link "Back to Destinations" at bounding box center [50, 39] width 40 height 5
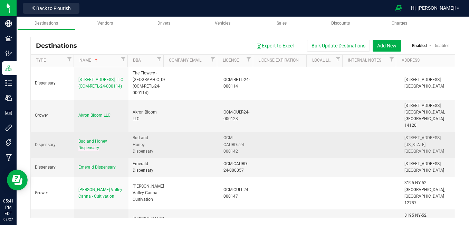
click at [86, 139] on span "Bud and Honey Dispensary" at bounding box center [92, 144] width 29 height 11
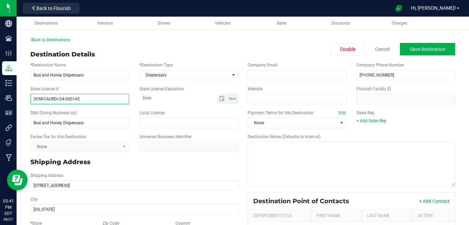
click at [59, 99] on input "OCM-CAURD=24-000142" at bounding box center [79, 99] width 99 height 10
type input "OCM-CAURD-24-000142"
click at [418, 49] on span "Save destination" at bounding box center [428, 49] width 36 height 6
click at [69, 41] on link "Back to Destinations" at bounding box center [50, 39] width 40 height 5
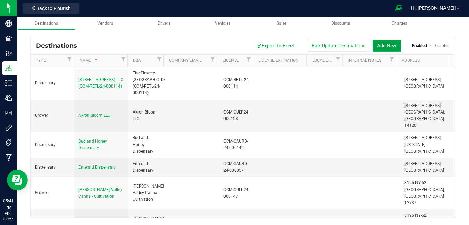
click at [389, 46] on button "Add New" at bounding box center [387, 46] width 28 height 12
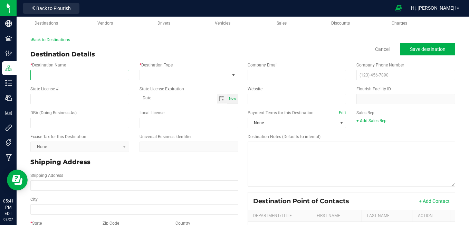
click at [95, 73] on input "* Destination Name" at bounding box center [79, 75] width 99 height 10
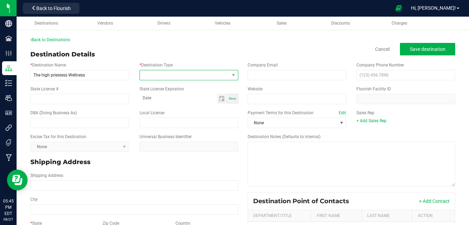
click at [153, 73] on span at bounding box center [185, 75] width 90 height 10
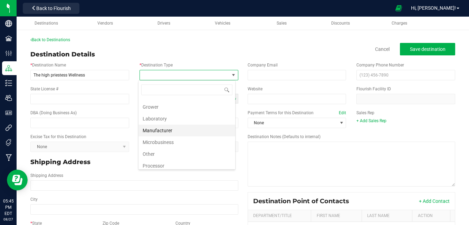
scroll to position [25, 0]
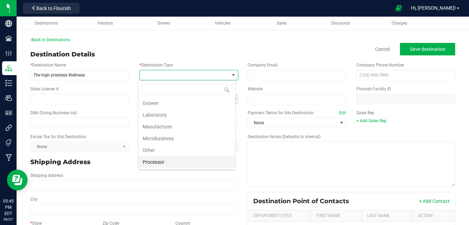
click at [155, 163] on li "Processor" at bounding box center [187, 162] width 97 height 12
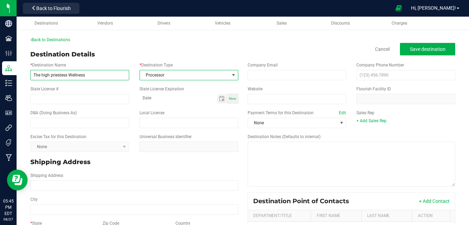
click at [52, 74] on input "The high priestess Wellness" at bounding box center [79, 75] width 99 height 10
click at [43, 75] on input "The high Priestess Wellness" at bounding box center [79, 75] width 99 height 10
type input "The High Priestess Wellness"
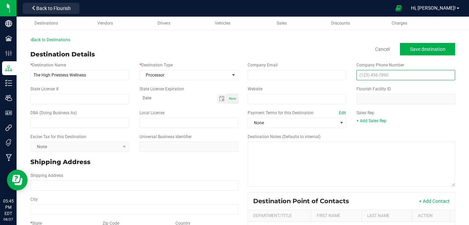
click at [371, 75] on input "text" at bounding box center [406, 75] width 99 height 10
type input "(917) 889-5074"
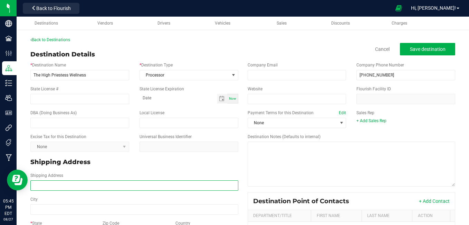
click at [78, 184] on input "Shipping Address" at bounding box center [134, 185] width 208 height 10
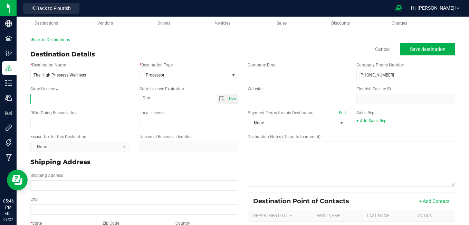
click at [40, 99] on input "State License #" at bounding box center [79, 99] width 99 height 10
type input "OCM-PROC-24-0000215"
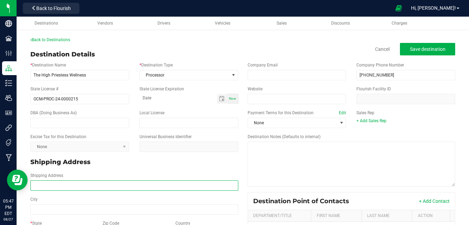
drag, startPoint x: 112, startPoint y: 181, endPoint x: 86, endPoint y: 181, distance: 25.2
click at [86, 181] on input "Shipping Address" at bounding box center [134, 185] width 208 height 10
click at [81, 187] on input "Shipping Address" at bounding box center [134, 185] width 208 height 10
type input "341 Wild ave"
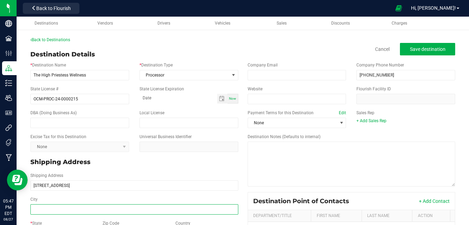
type input "341 Wild ave"
click at [68, 207] on input "City" at bounding box center [134, 209] width 208 height 10
type input "s"
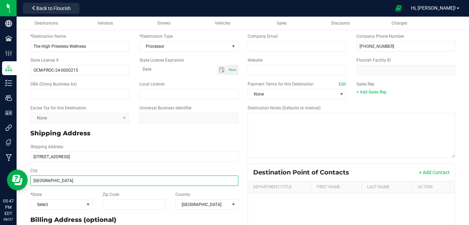
scroll to position [34, 0]
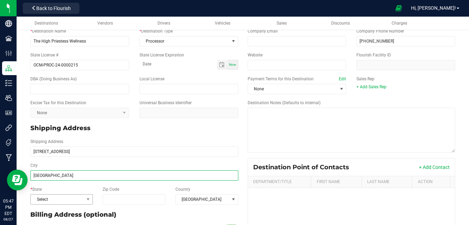
type input "Staten Island"
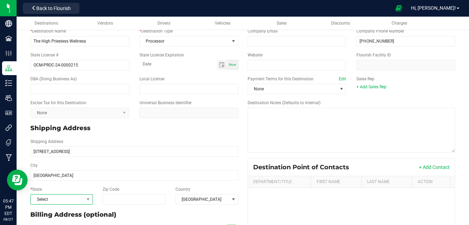
type input "Staten Island"
click at [67, 200] on span "Select" at bounding box center [57, 199] width 53 height 10
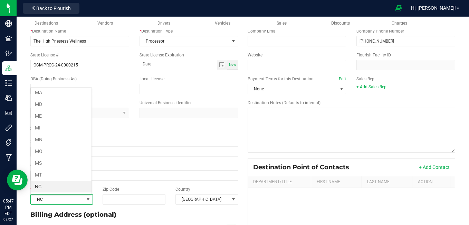
scroll to position [308, 0]
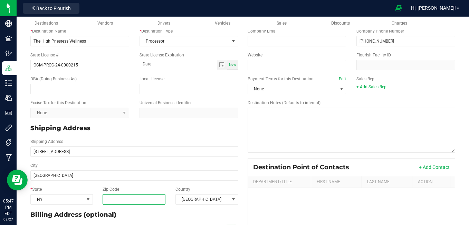
click at [114, 199] on input "Zip Code" at bounding box center [134, 199] width 63 height 10
type input "10314"
click at [243, 118] on div "Destination Notes (Defaults to internal)" at bounding box center [352, 126] width 218 height 53
click at [243, 119] on div "Destination Notes (Defaults to internal)" at bounding box center [352, 126] width 218 height 53
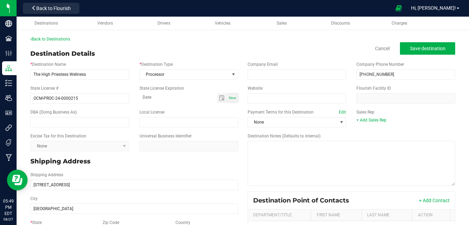
scroll to position [0, 0]
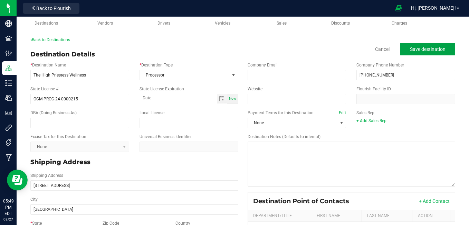
click at [402, 48] on button "Save destination" at bounding box center [427, 49] width 55 height 12
click at [51, 38] on link "Back to Destinations" at bounding box center [50, 39] width 40 height 5
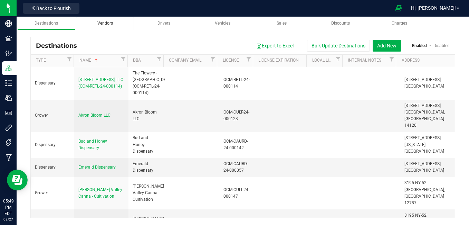
click at [106, 24] on span "Vendors" at bounding box center [105, 23] width 16 height 5
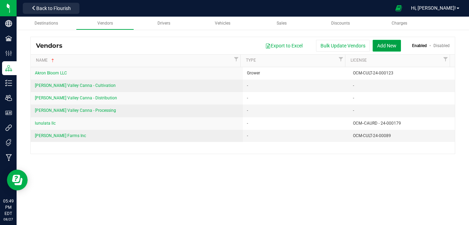
click at [392, 45] on button "Add New" at bounding box center [387, 46] width 28 height 12
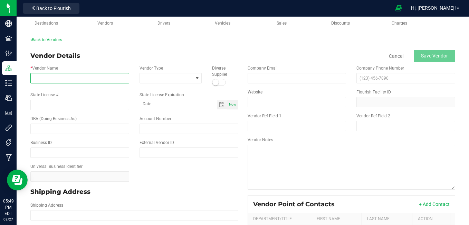
click at [82, 79] on input "* Vendor Name" at bounding box center [79, 78] width 99 height 10
click at [72, 79] on input "* Vendor Name" at bounding box center [79, 78] width 99 height 10
click at [46, 40] on link "Back to Vendors" at bounding box center [46, 39] width 32 height 5
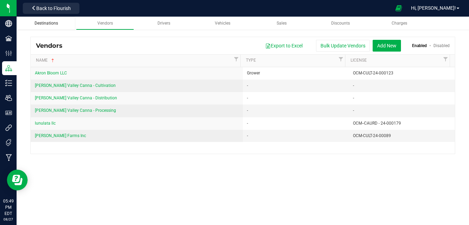
click at [50, 22] on span "Destinations" at bounding box center [47, 23] width 24 height 5
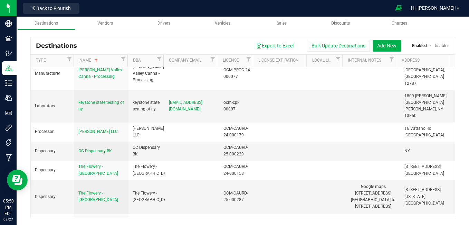
scroll to position [185, 0]
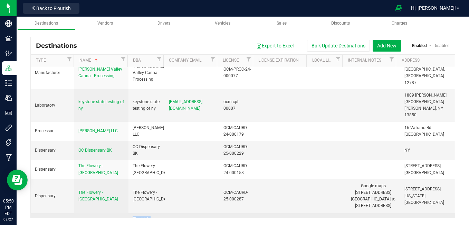
drag, startPoint x: 132, startPoint y: 181, endPoint x: 146, endPoint y: 191, distance: 17.3
click at [146, 216] on div "The High Priestess Wellness" at bounding box center [147, 226] width 28 height 20
drag, startPoint x: 146, startPoint y: 191, endPoint x: 140, endPoint y: 190, distance: 6.3
copy div "The High Priestess Wellnes"
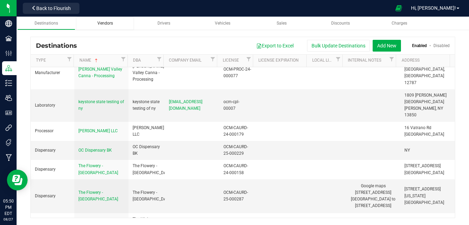
click at [108, 24] on span "Vendors" at bounding box center [105, 23] width 16 height 5
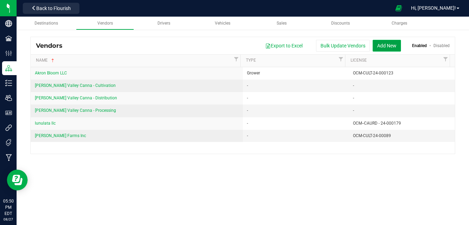
click at [385, 45] on button "Add New" at bounding box center [387, 46] width 28 height 12
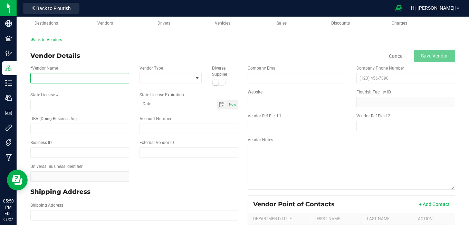
click at [104, 77] on input "* Vendor Name" at bounding box center [79, 78] width 99 height 10
paste input "The High Priestess Wellnes"
type input "The High Priestess Wellnes"
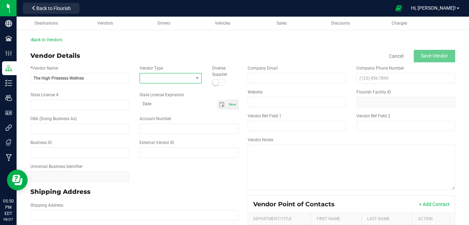
click at [168, 79] on span at bounding box center [166, 78] width 53 height 10
click at [158, 108] on li "+ Add New" at bounding box center [171, 108] width 65 height 12
click at [158, 79] on input "text" at bounding box center [164, 78] width 49 height 10
type input "Processor"
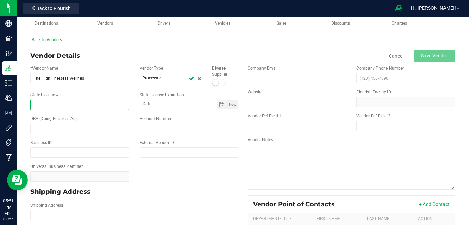
click at [74, 104] on input "State License #" at bounding box center [79, 105] width 99 height 10
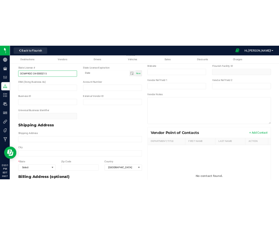
scroll to position [61, 0]
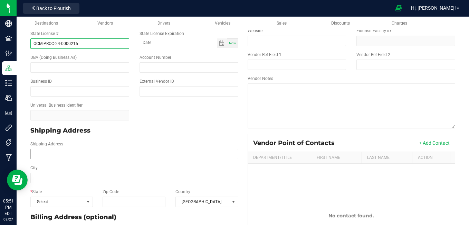
type input "OCM-PROC-24-0000215"
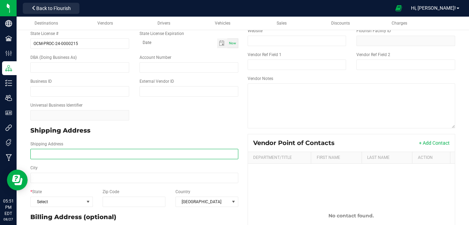
click at [82, 153] on input "Shipping Address" at bounding box center [134, 154] width 208 height 10
type input "341 Wild ave"
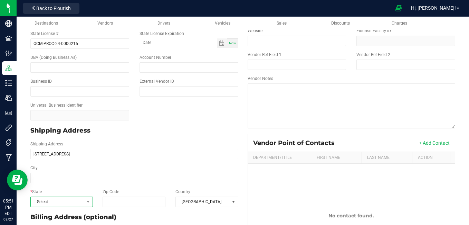
type input "341 Wild ave"
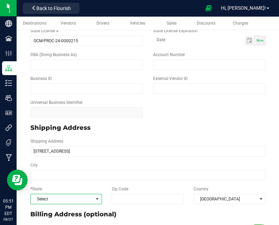
click at [47, 202] on span "Select" at bounding box center [62, 199] width 62 height 10
click at [47, 200] on div "* State" at bounding box center [66, 193] width 82 height 14
click at [48, 195] on div "* State" at bounding box center [66, 193] width 82 height 14
click at [48, 196] on div "* State" at bounding box center [66, 193] width 82 height 14
click at [48, 207] on div "* State Zip Code Country United States" at bounding box center [148, 195] width 246 height 24
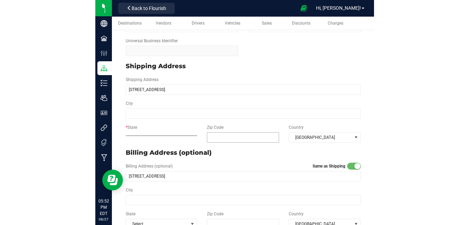
scroll to position [122, 0]
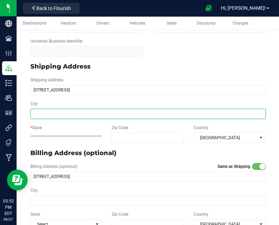
click at [55, 118] on input "City" at bounding box center [147, 114] width 235 height 10
type input "Staten Island"
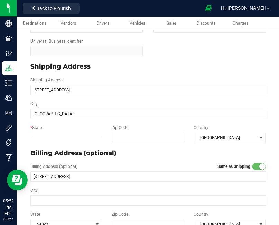
type input "Staten Island"
click at [52, 141] on div "* State Zip Code Country United States" at bounding box center [148, 134] width 246 height 24
click at [40, 130] on label "* State" at bounding box center [35, 127] width 11 height 6
click at [40, 141] on div "* State Zip Code Country United States" at bounding box center [148, 134] width 246 height 24
click at [40, 139] on div "* State" at bounding box center [66, 131] width 82 height 14
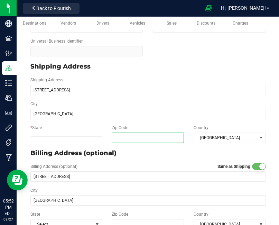
click at [134, 140] on input "Zip Code" at bounding box center [148, 137] width 72 height 10
type input "10314"
click at [271, 157] on div "Back to Vendors Vendor Details Cancel Save Vendor * Vendor Name The High Priest…" at bounding box center [148, 207] width 262 height 601
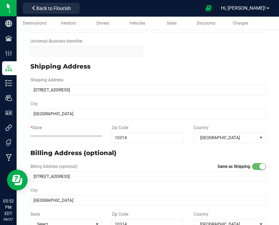
click at [271, 158] on div "Back to Vendors Vendor Details Cancel Save Vendor * Vendor Name The High Priest…" at bounding box center [148, 207] width 262 height 601
click at [40, 130] on label "* State" at bounding box center [35, 127] width 11 height 6
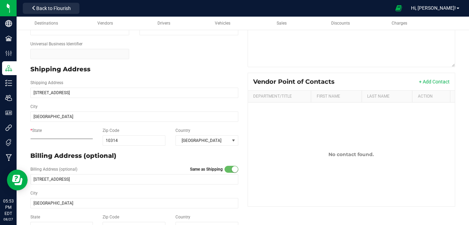
click at [132, 76] on div "Shipping Address" at bounding box center [134, 69] width 218 height 15
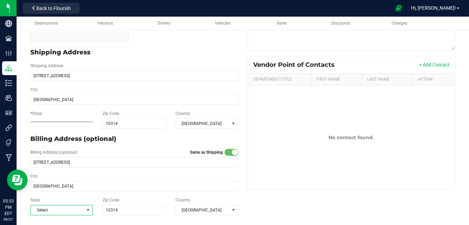
click at [54, 212] on span "Select" at bounding box center [57, 210] width 53 height 10
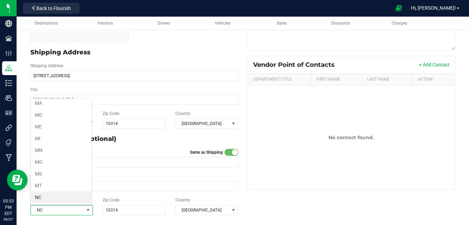
scroll to position [308, 0]
click at [60, 218] on div "Back to Vendors Vendor Details Cancel Save Vendor * Vendor Name The High Priest…" at bounding box center [243, 57] width 453 height 334
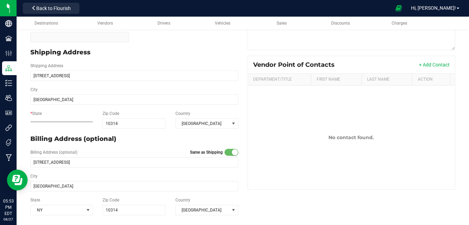
click at [38, 114] on label "* State" at bounding box center [35, 113] width 11 height 6
click at [39, 121] on span at bounding box center [61, 121] width 63 height 1
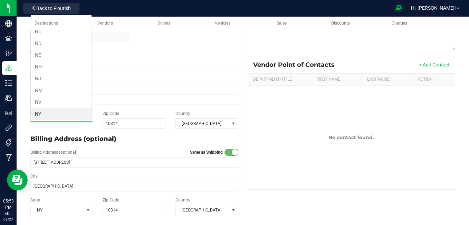
click at [156, 138] on p "Billing Address (optional)" at bounding box center [134, 138] width 208 height 9
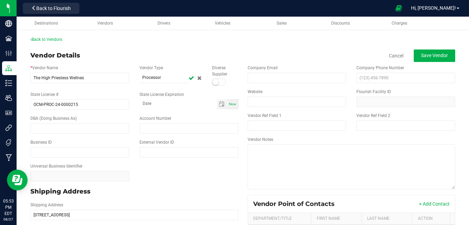
scroll to position [0, 0]
click at [364, 83] on input "text" at bounding box center [406, 78] width 99 height 10
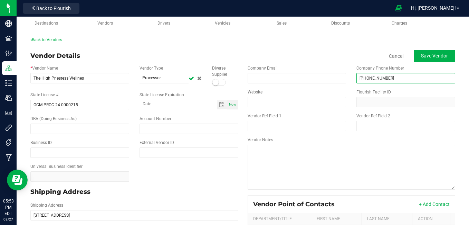
type input "(917) 889-5074"
click at [214, 83] on small at bounding box center [216, 82] width 6 height 6
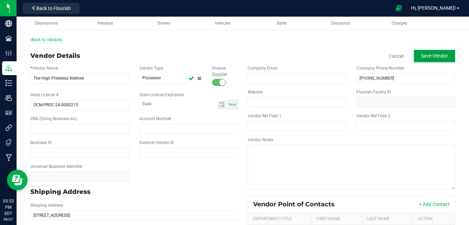
click at [415, 59] on button "Save Vendor" at bounding box center [434, 56] width 41 height 12
click at [46, 24] on span "Destinations" at bounding box center [47, 23] width 24 height 5
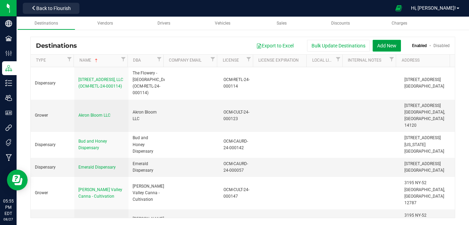
click at [387, 45] on button "Add New" at bounding box center [387, 46] width 28 height 12
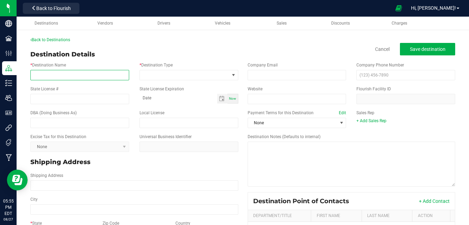
click at [101, 71] on input "* Destination Name" at bounding box center [79, 75] width 99 height 10
type input "Highlife Health"
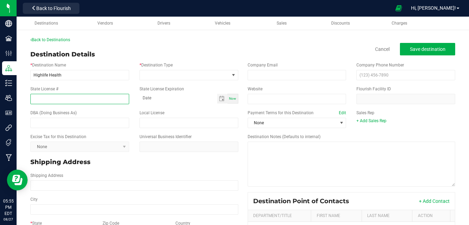
click at [70, 100] on input "State License #" at bounding box center [79, 99] width 99 height 10
type input "OCM-RETL-24-000076"
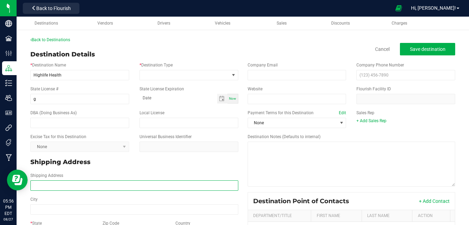
click at [60, 183] on input "Shipping Address" at bounding box center [134, 185] width 208 height 10
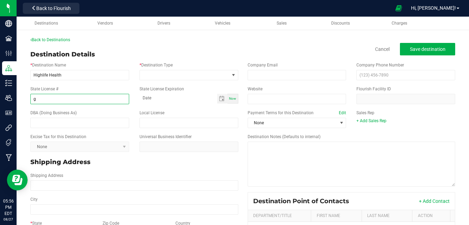
click at [39, 98] on input "g" at bounding box center [79, 99] width 99 height 10
type input "OCM-RETL-24-000076"
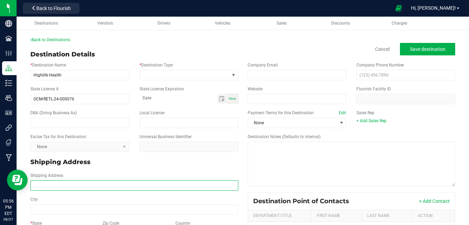
click at [47, 185] on input "Shipping Address" at bounding box center [134, 185] width 208 height 10
type input "19 Hugenot street"
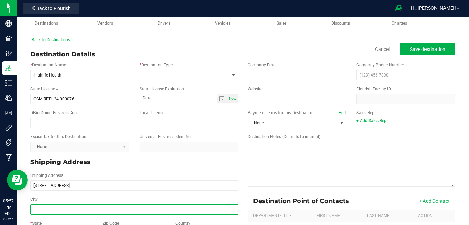
type input "19 Hugenot street"
click at [47, 211] on input "City" at bounding box center [134, 209] width 208 height 10
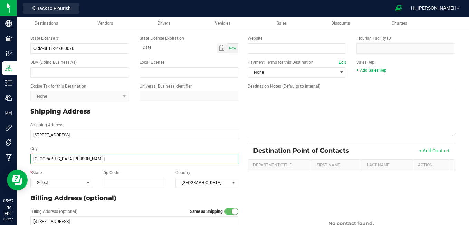
scroll to position [57, 0]
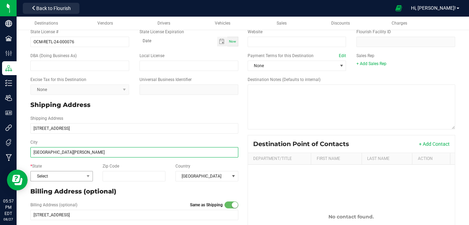
type input "New Rochelle"
click at [61, 175] on span "Select" at bounding box center [57, 176] width 53 height 10
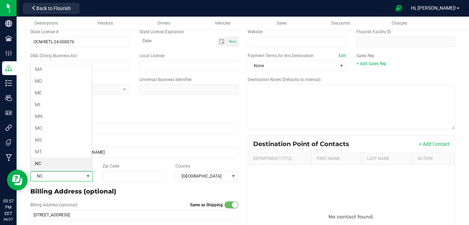
scroll to position [308, 0]
click at [112, 175] on input "Zip Code" at bounding box center [134, 176] width 63 height 10
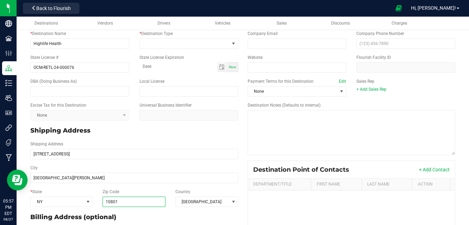
scroll to position [25, 0]
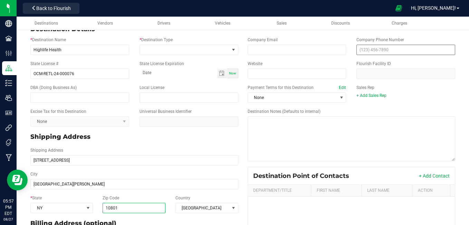
type input "10801"
click at [362, 51] on input "text" at bounding box center [406, 50] width 99 height 10
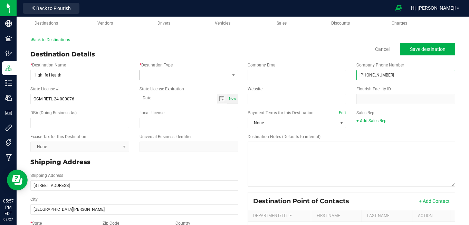
type input "(914) 500-0010"
click at [212, 72] on span at bounding box center [185, 75] width 90 height 10
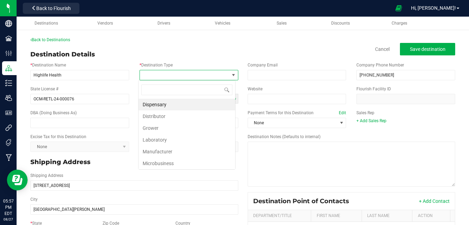
scroll to position [10, 97]
click at [178, 104] on li "Dispensary" at bounding box center [187, 105] width 97 height 12
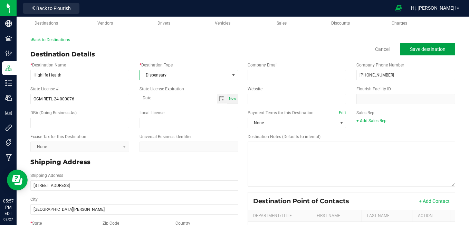
click at [410, 50] on span "Save destination" at bounding box center [428, 49] width 36 height 6
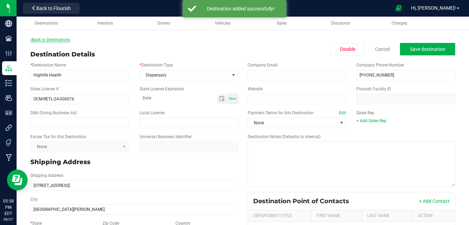
click at [57, 40] on link "Back to Destinations" at bounding box center [50, 39] width 40 height 5
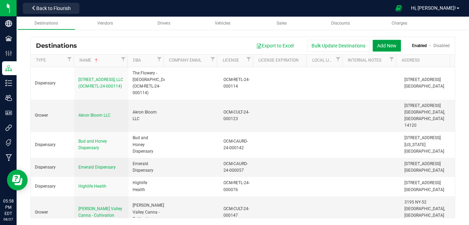
click at [383, 45] on button "Add New" at bounding box center [387, 46] width 28 height 12
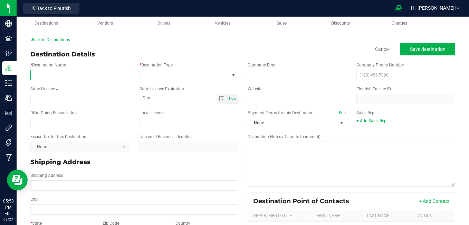
click at [84, 75] on input "* Destination Name" at bounding box center [79, 75] width 99 height 10
type input "Lenox Hill Cannabis"
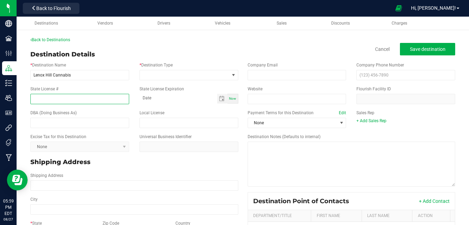
click at [73, 97] on input "State License #" at bounding box center [79, 99] width 99 height 10
type input "OCM-CAURD-23-000038"
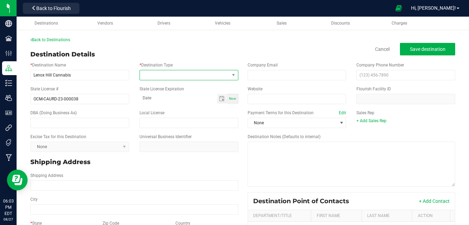
click at [163, 74] on span at bounding box center [185, 75] width 90 height 10
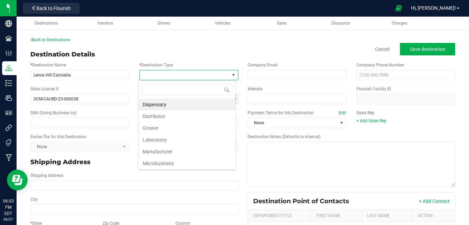
scroll to position [10, 97]
click at [160, 104] on li "Dispensary" at bounding box center [187, 105] width 97 height 12
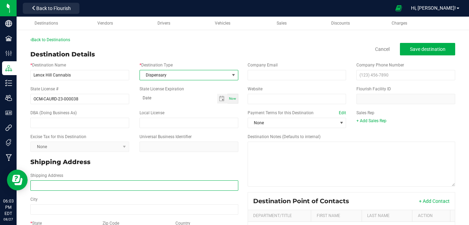
click at [56, 181] on input "Shipping Address" at bounding box center [134, 185] width 208 height 10
type input "334 E 73rd street"
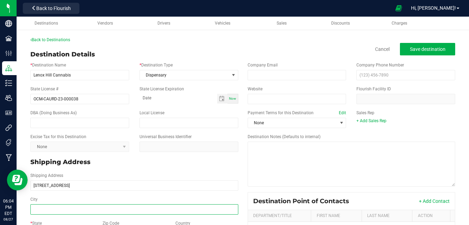
type input "334 E 73rd street"
click at [48, 207] on input "City" at bounding box center [134, 209] width 208 height 10
type input "[US_STATE]"
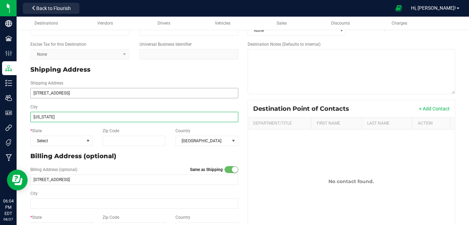
scroll to position [111, 0]
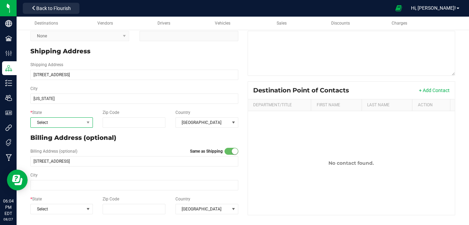
type input "[US_STATE]"
click at [65, 124] on span "Select" at bounding box center [57, 123] width 53 height 10
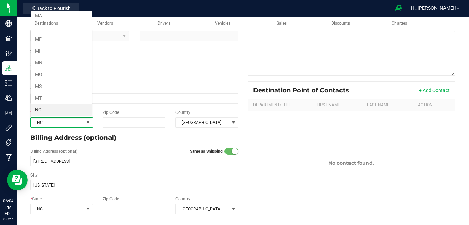
scroll to position [308, 0]
click at [116, 125] on input "Zip Code" at bounding box center [134, 122] width 63 height 10
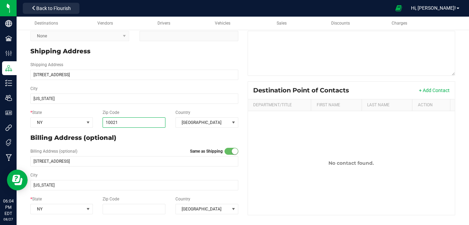
type input "10021"
click at [134, 138] on p "Billing Address (optional)" at bounding box center [134, 137] width 208 height 9
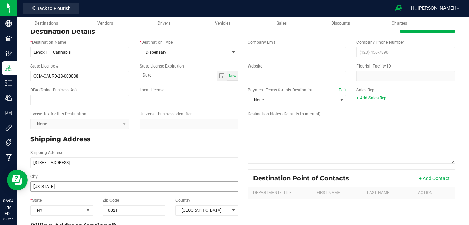
scroll to position [0, 0]
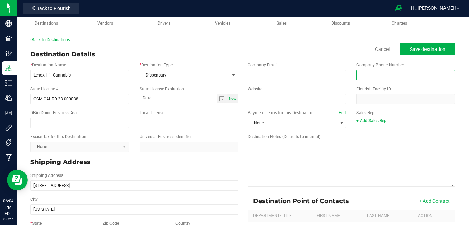
click at [384, 74] on input "text" at bounding box center [406, 75] width 99 height 10
type input "[PHONE_NUMBER]"
click at [238, 182] on div "Shipping Address 334 E 73rd street" at bounding box center [134, 181] width 218 height 18
click at [410, 48] on span "Save destination" at bounding box center [428, 49] width 36 height 6
